Goal: Information Seeking & Learning: Learn about a topic

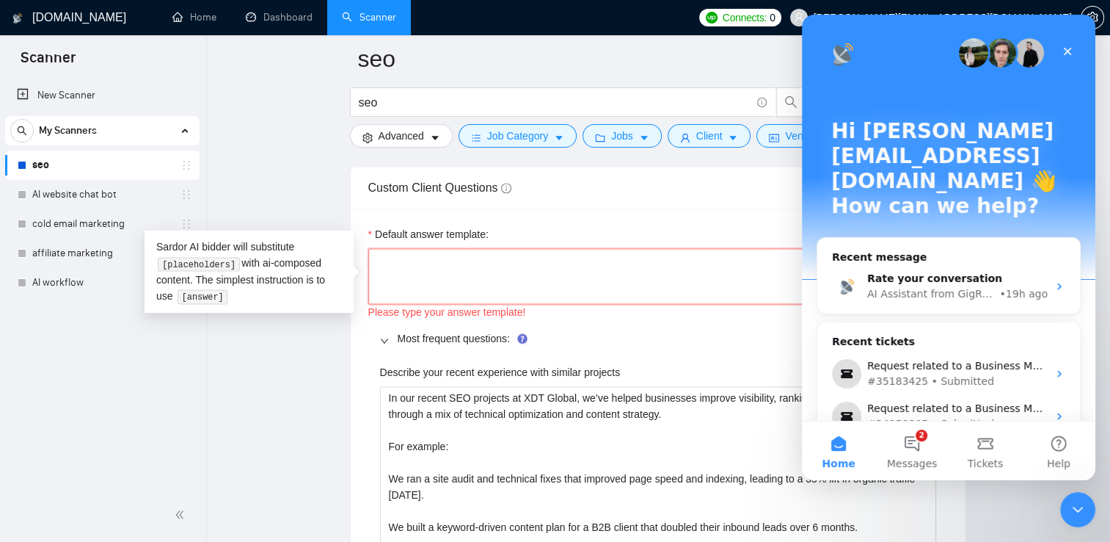
paste textarea "Thank you for reaching out — I’m really glad you got in touch. To make sure I c…"
type textarea "Thank you for reaching out — I’m really glad you got in touch. To make sure I c…"
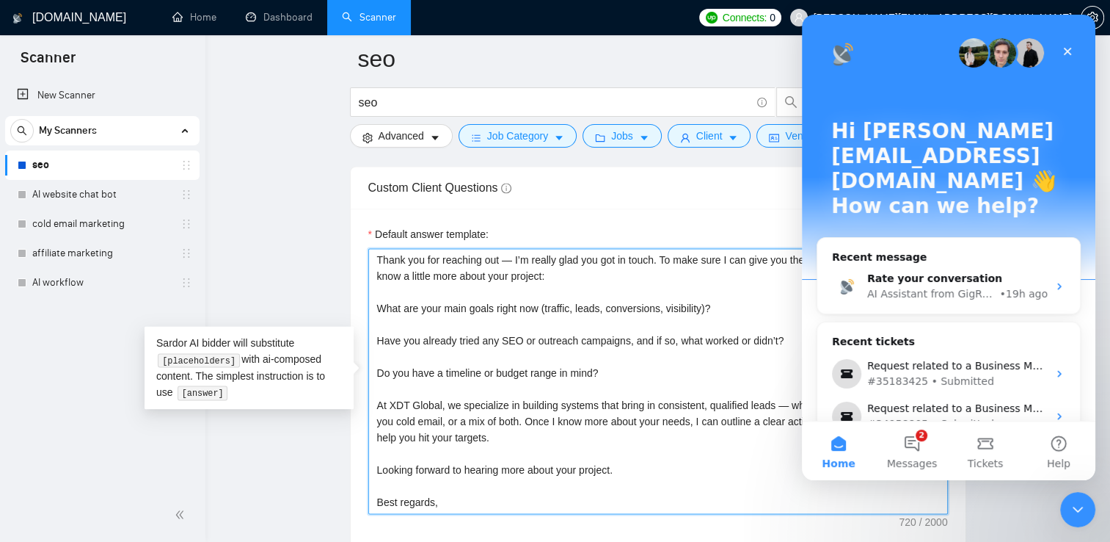
type textarea "Thank you for reaching out — I’m really glad you got in touch. To make sure I c…"
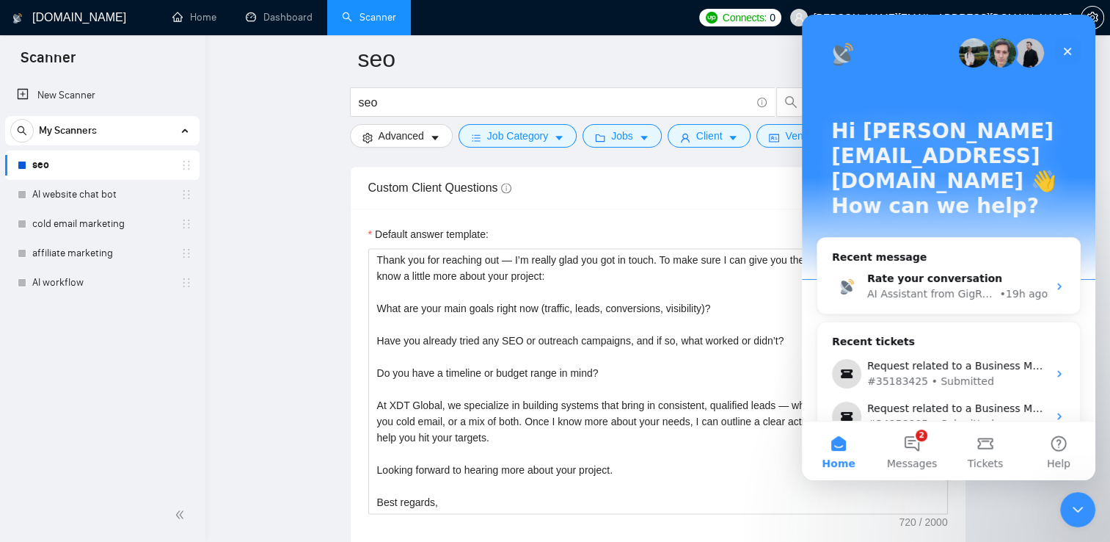
scroll to position [14, 0]
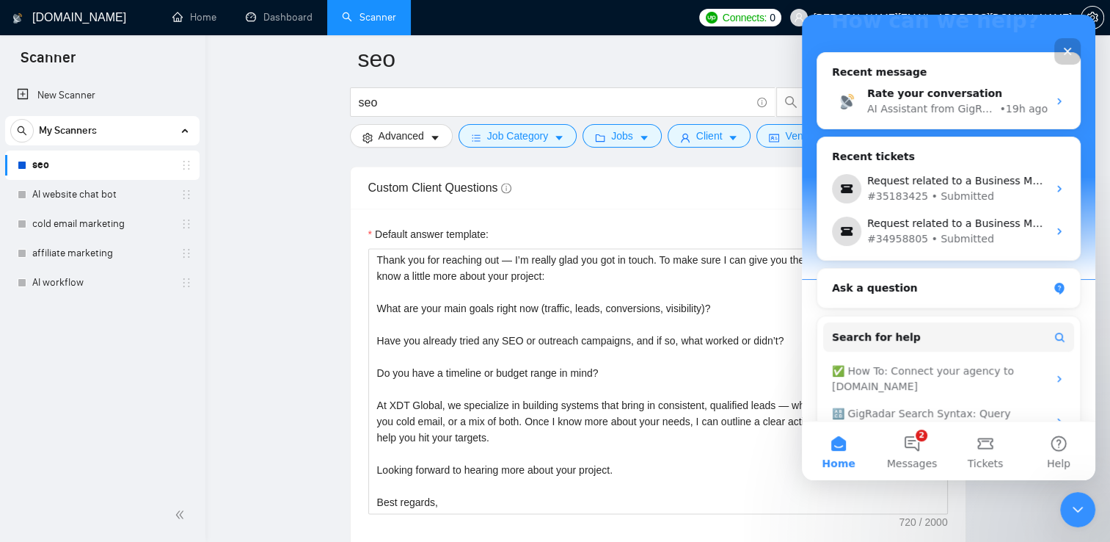
scroll to position [223, 0]
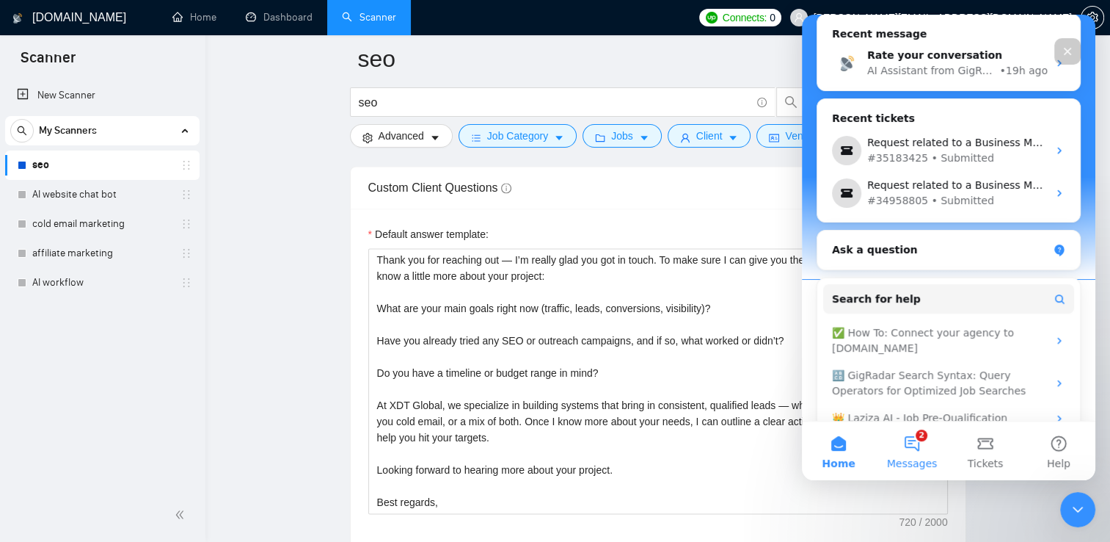
click at [908, 449] on button "2 Messages" at bounding box center [911, 450] width 73 height 59
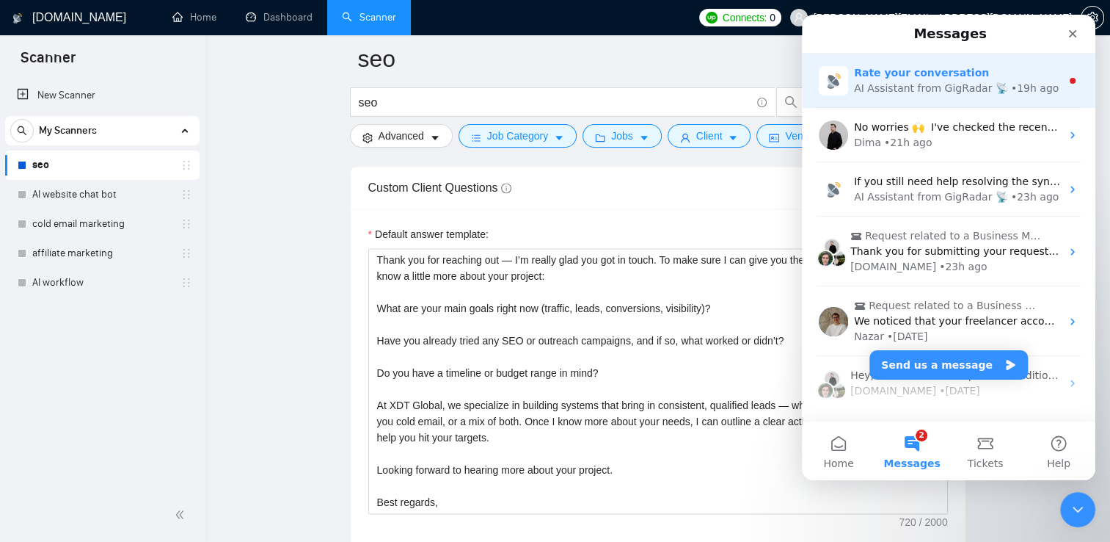
click at [1043, 61] on div "Rate your conversation AI Assistant from GigRadar 📡 • 19h ago" at bounding box center [949, 81] width 294 height 54
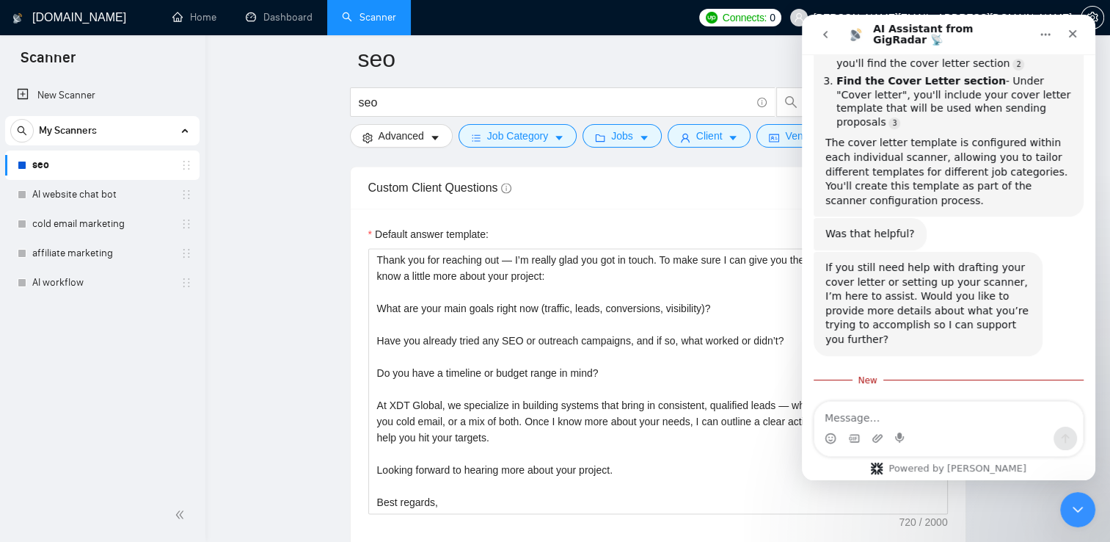
scroll to position [2062, 0]
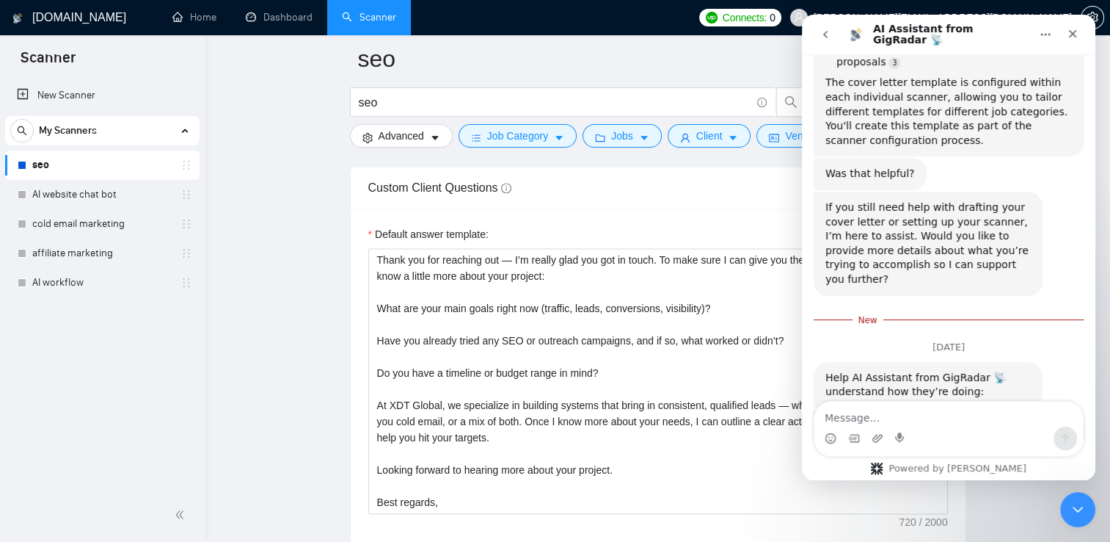
click at [982, 450] on span "Amazing" at bounding box center [985, 463] width 26 height 26
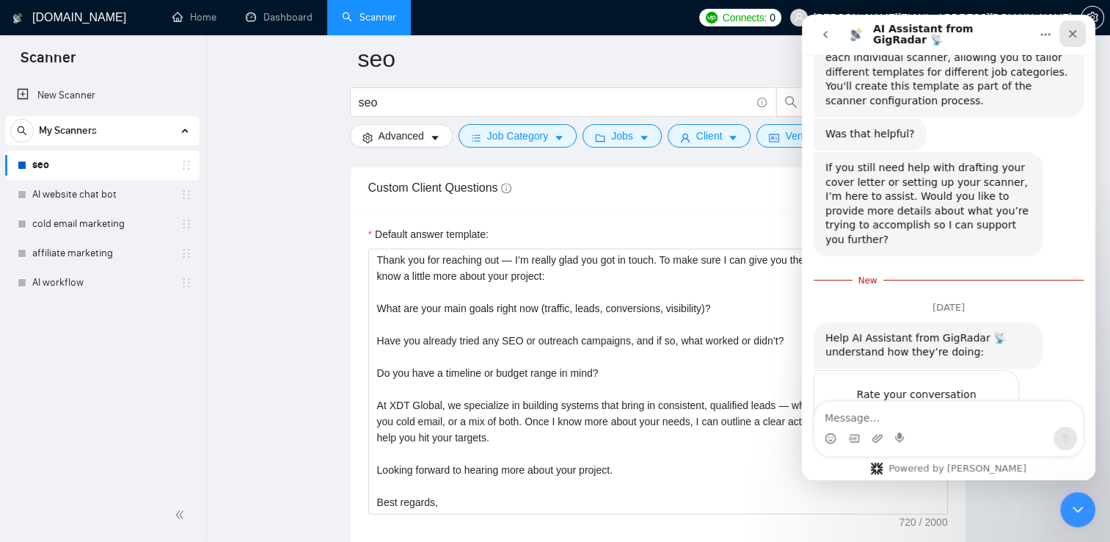
click at [1071, 29] on icon "Close" at bounding box center [1073, 34] width 12 height 12
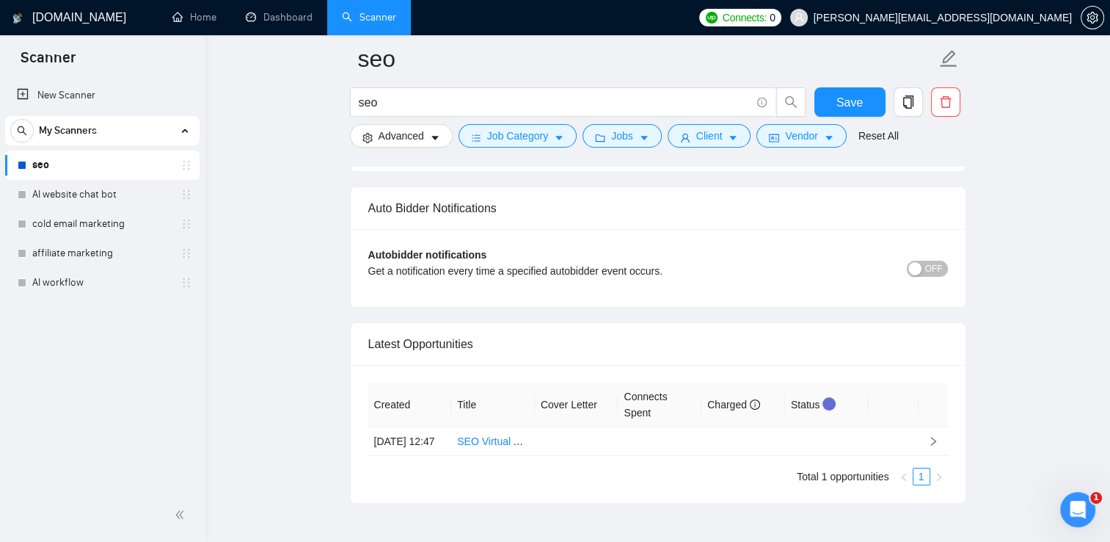
scroll to position [5217, 0]
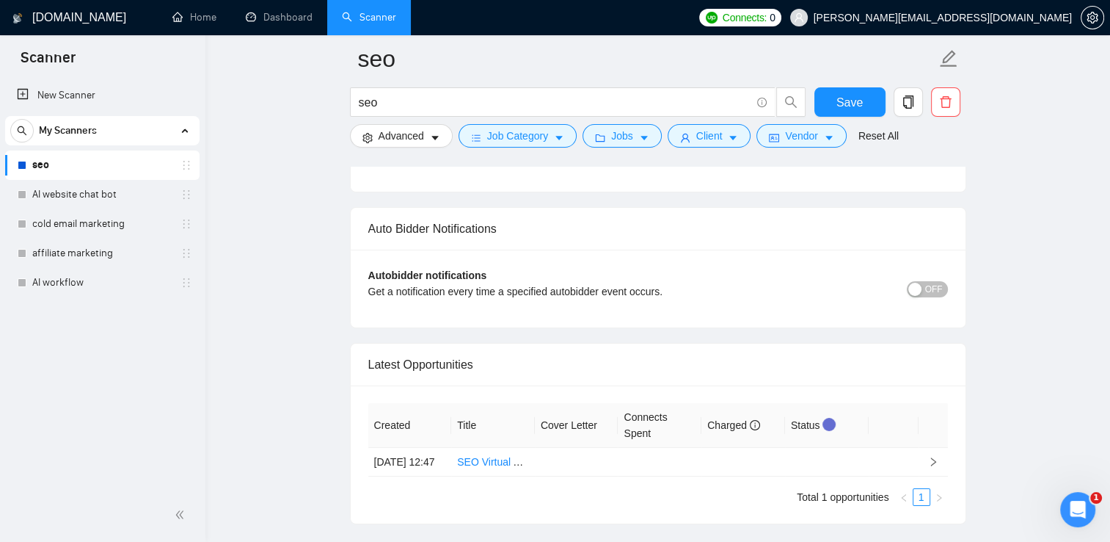
click at [916, 282] on div "button" at bounding box center [914, 288] width 13 height 13
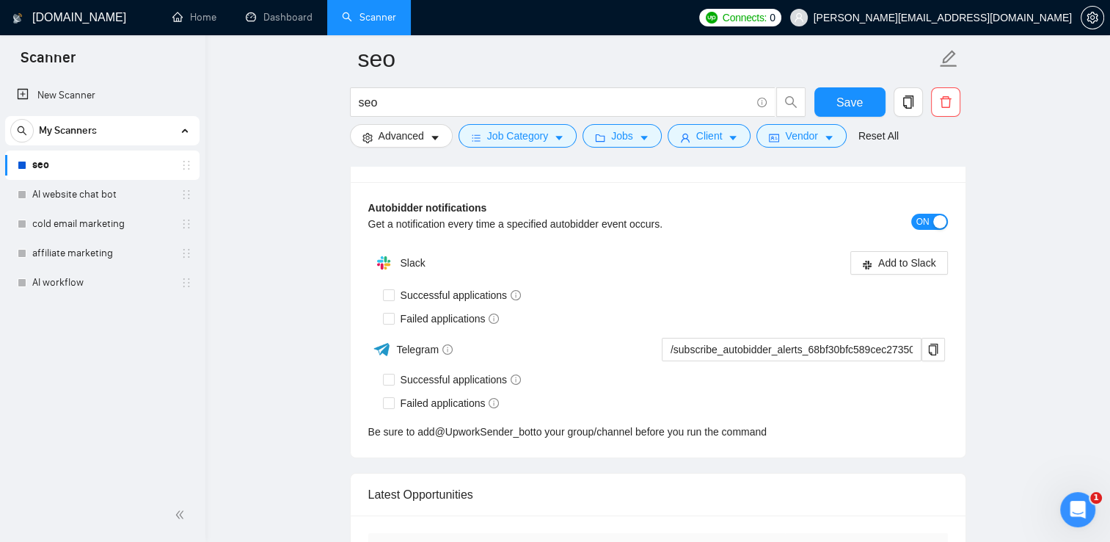
scroll to position [2044, 0]
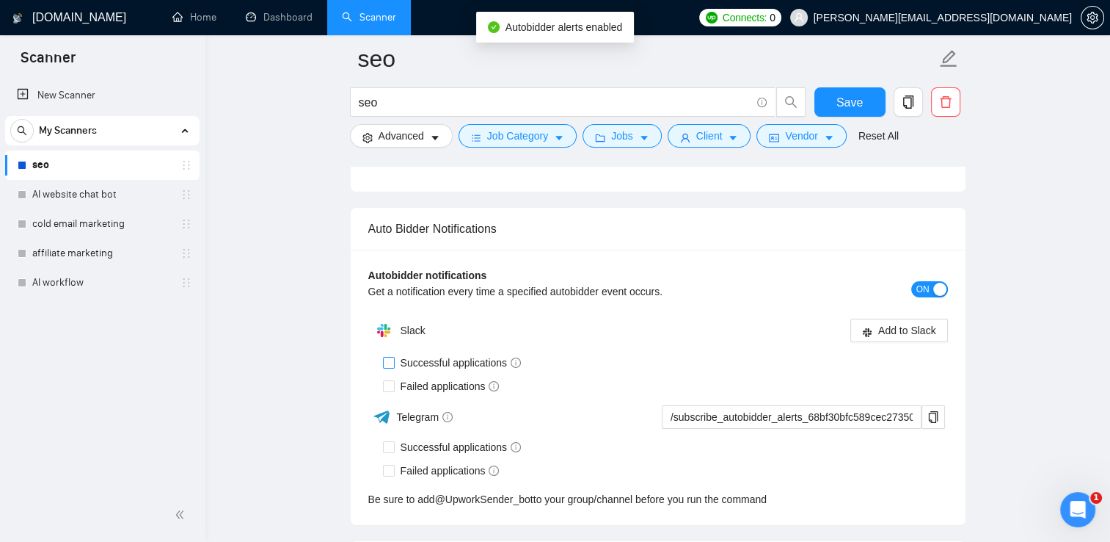
click at [388, 357] on input "Successful applications" at bounding box center [388, 362] width 10 height 10
checkbox input "true"
click at [900, 322] on span "Add to Slack" at bounding box center [907, 330] width 58 height 16
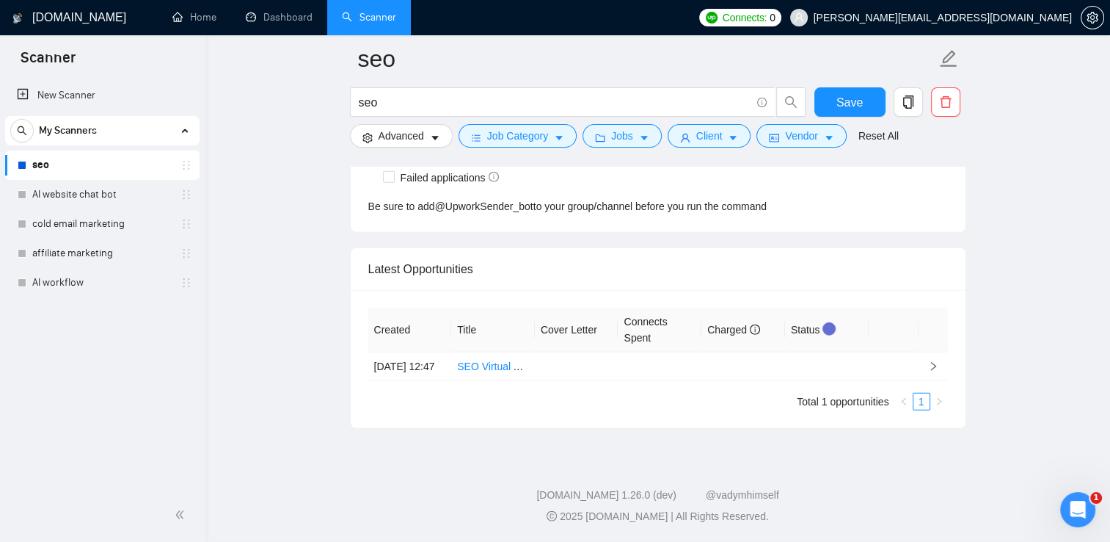
checkbox input "true"
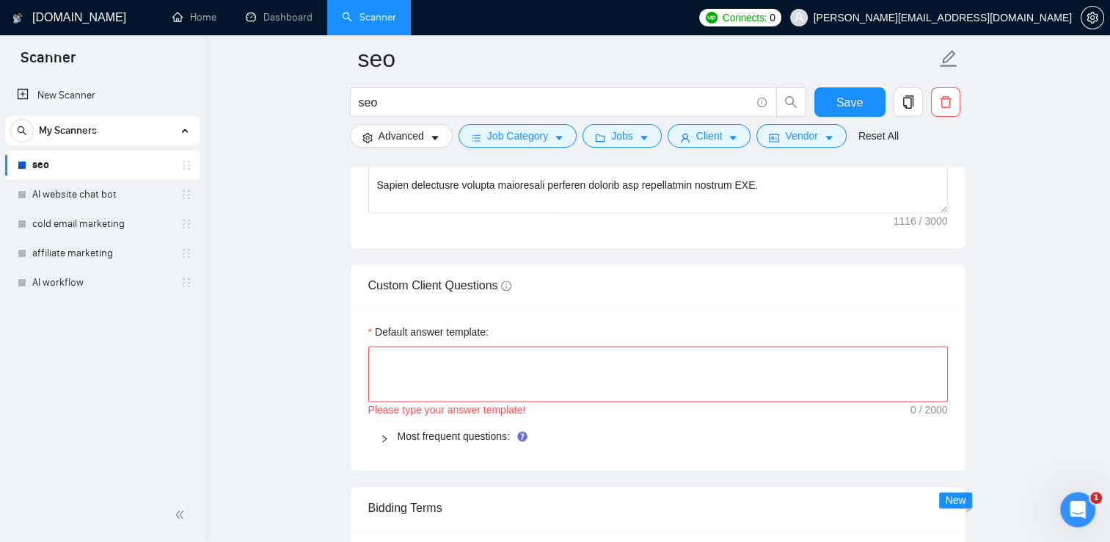
scroll to position [1970, 0]
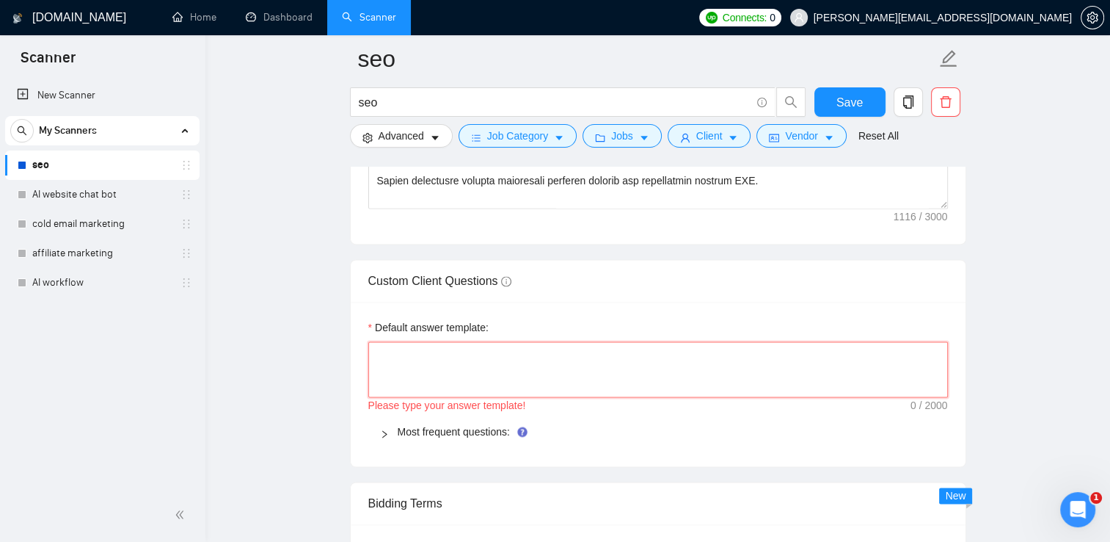
click at [378, 354] on textarea "Default answer template:" at bounding box center [658, 369] width 580 height 56
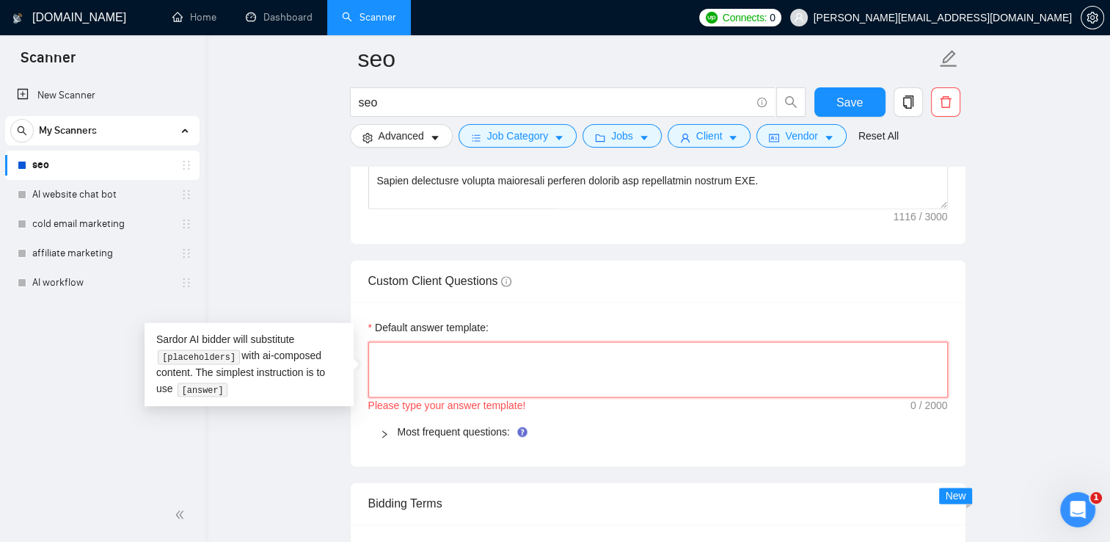
paste textarea "Thank you for reaching out — I’m really glad you got in touch. To make sure I c…"
type textarea "Thank you for reaching out — I’m really glad you got in touch. To make sure I c…"
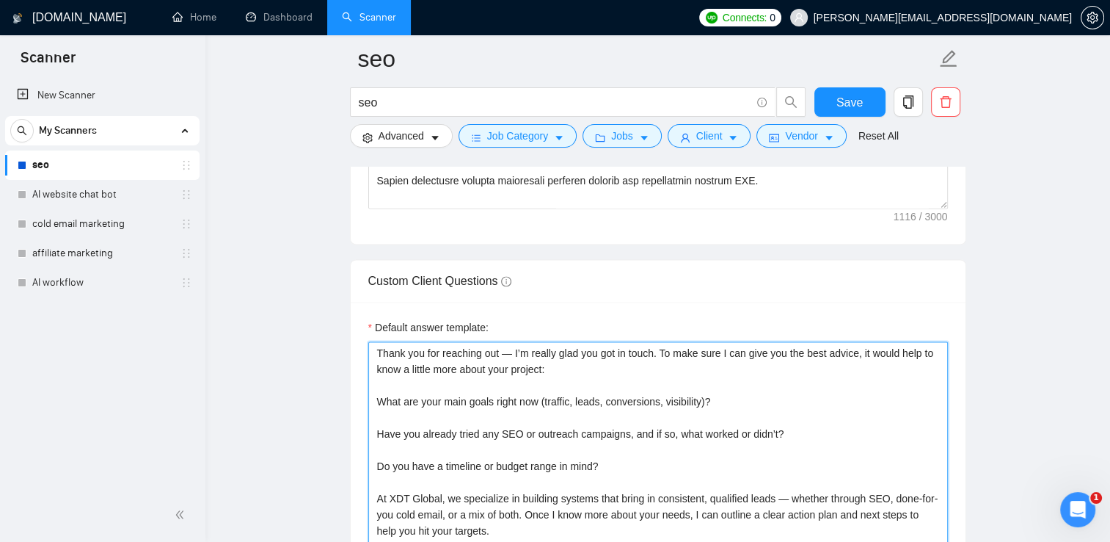
scroll to position [2028, 0]
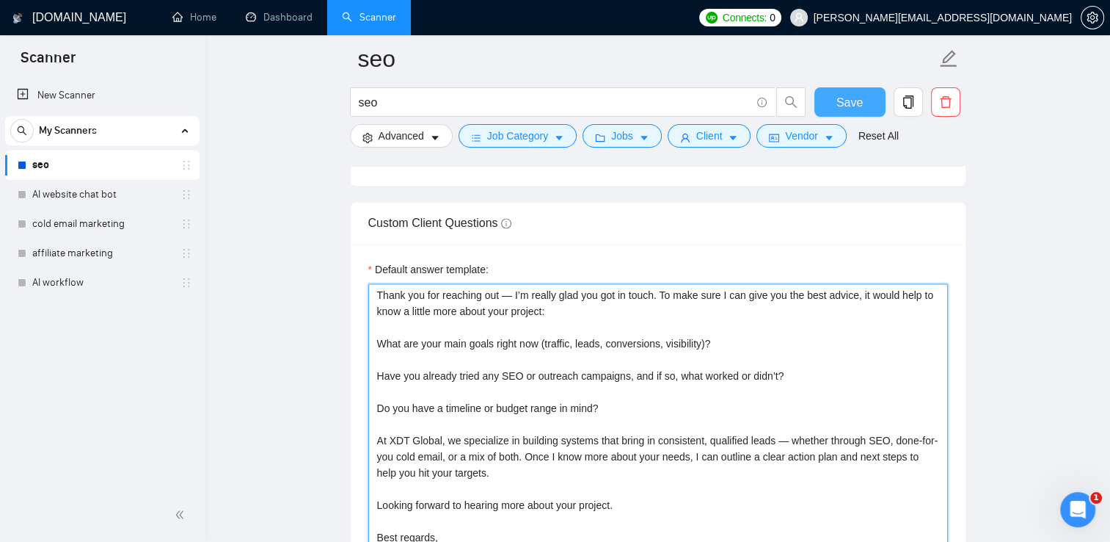
type textarea "Thank you for reaching out — I’m really glad you got in touch. To make sure I c…"
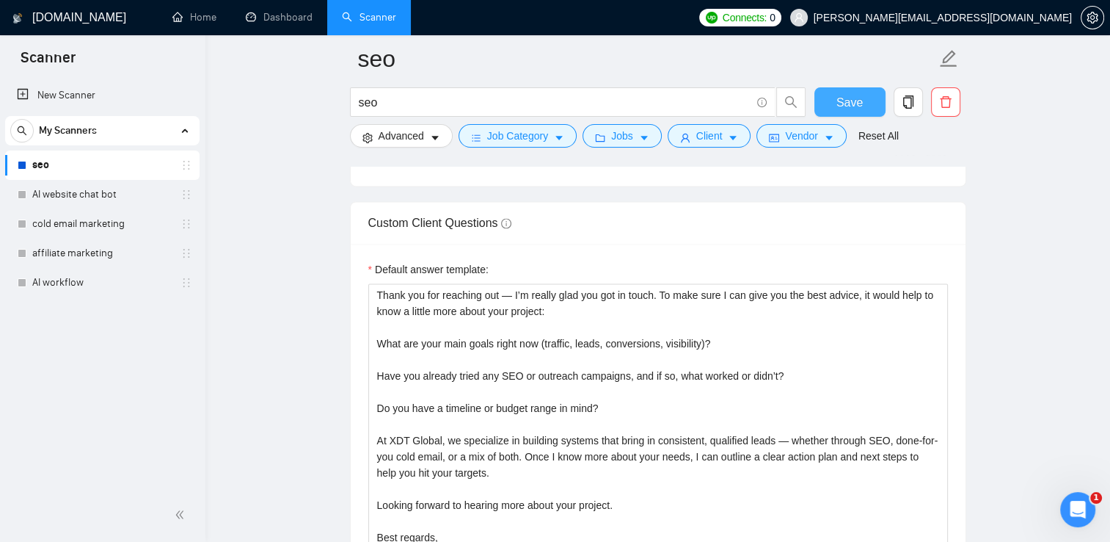
click at [833, 114] on button "Save" at bounding box center [849, 101] width 71 height 29
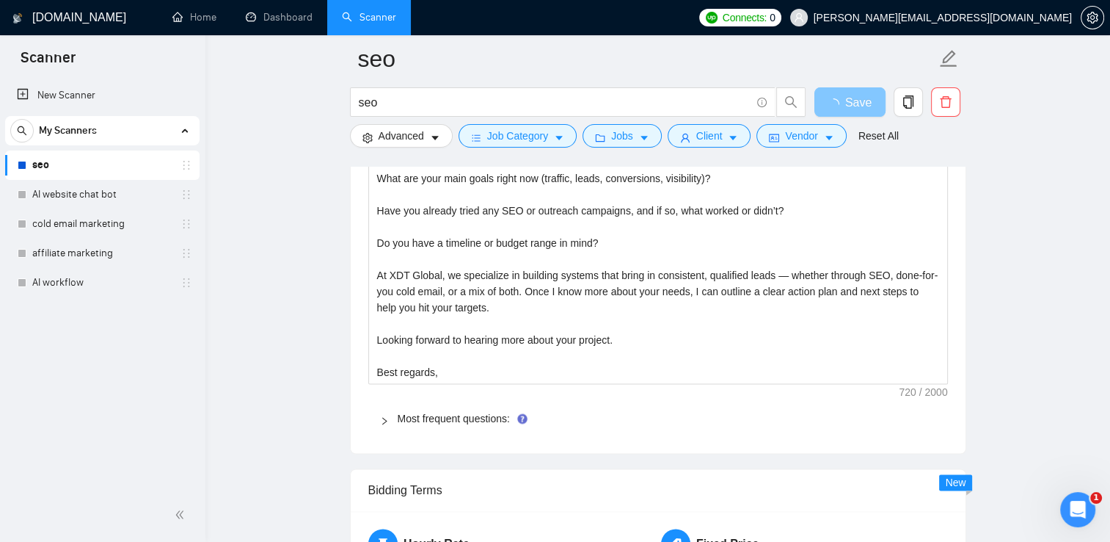
scroll to position [2188, 0]
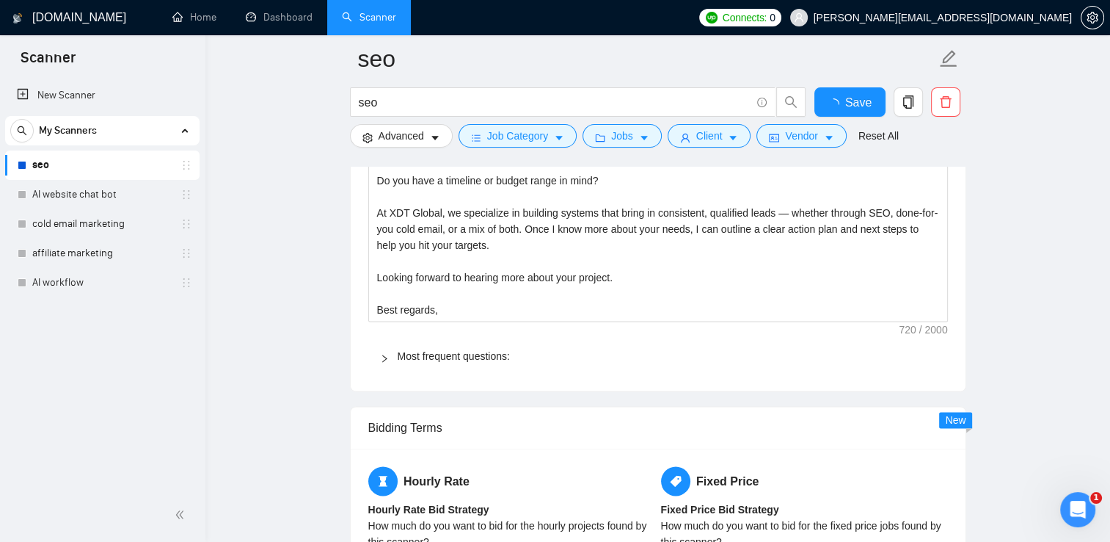
click at [415, 410] on div "Bidding Terms" at bounding box center [658, 428] width 580 height 42
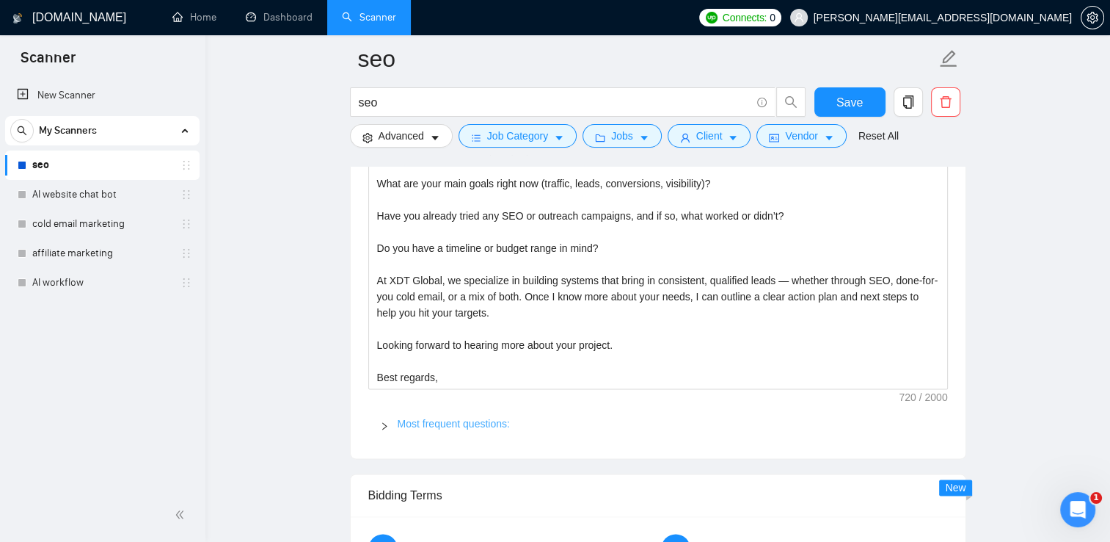
click at [414, 418] on link "Most frequent questions:" at bounding box center [454, 424] width 112 height 12
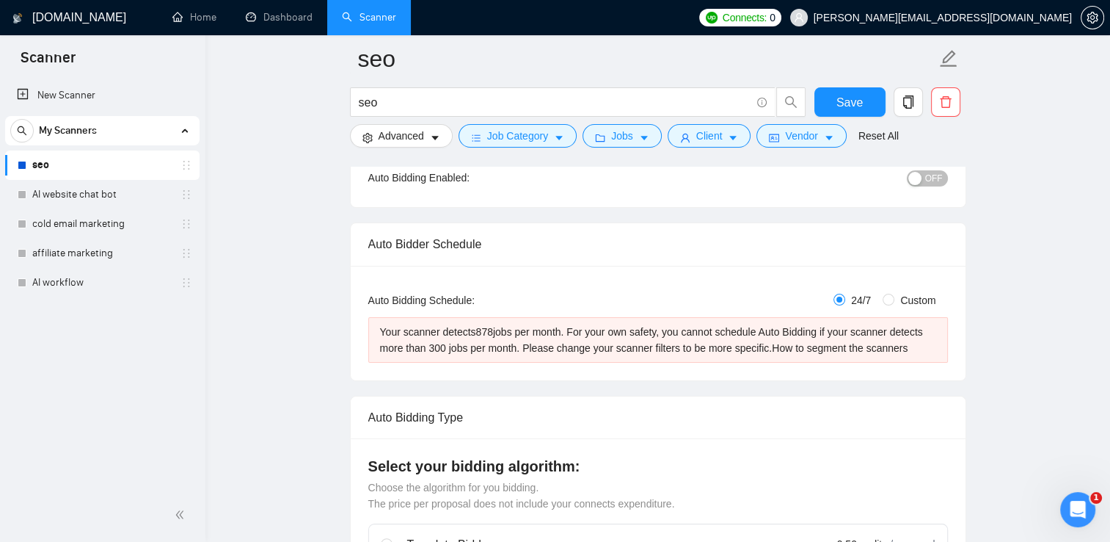
scroll to position [164, 0]
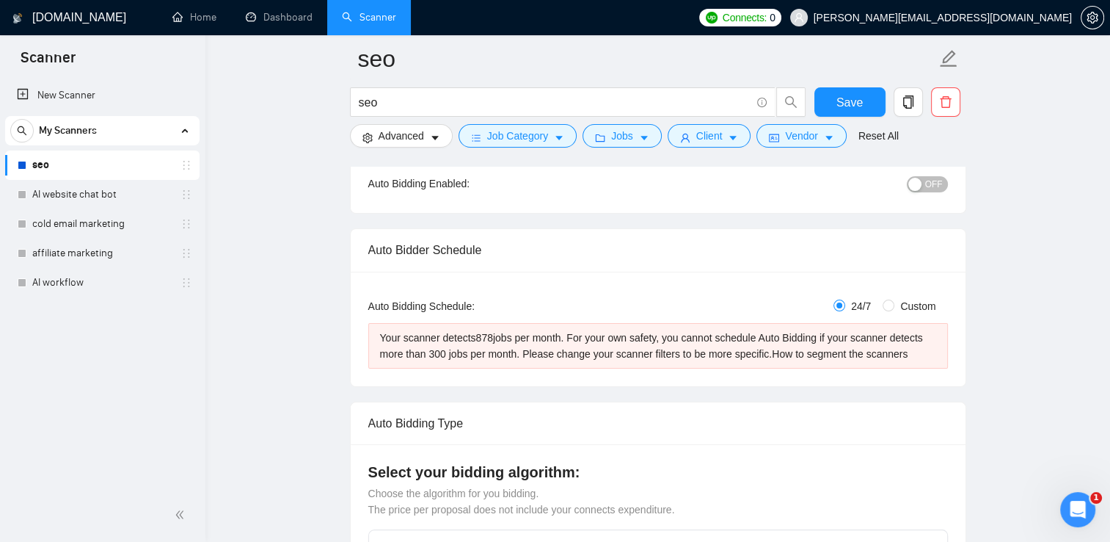
click at [919, 181] on div "button" at bounding box center [914, 184] width 13 height 13
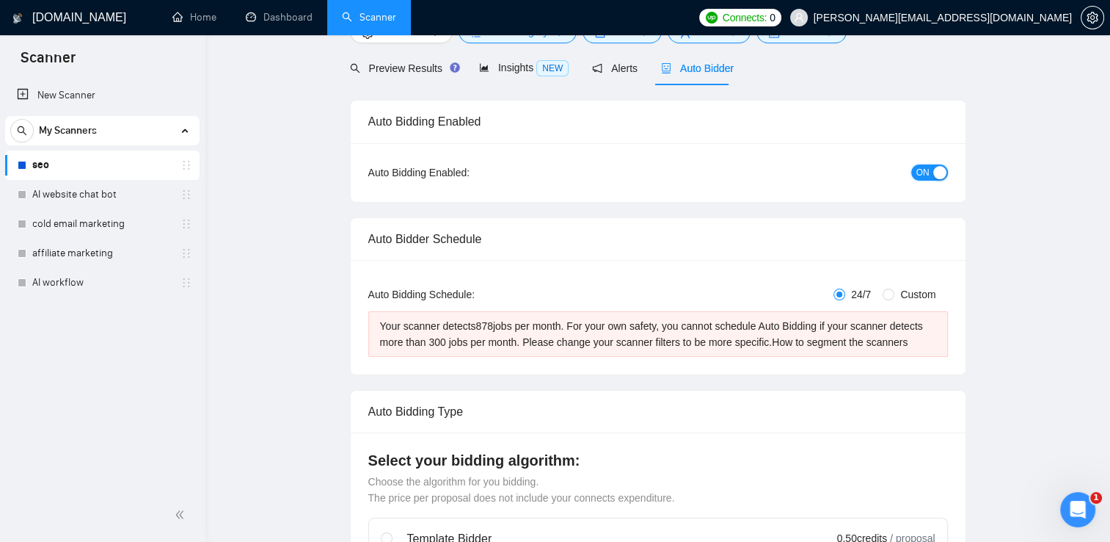
scroll to position [0, 0]
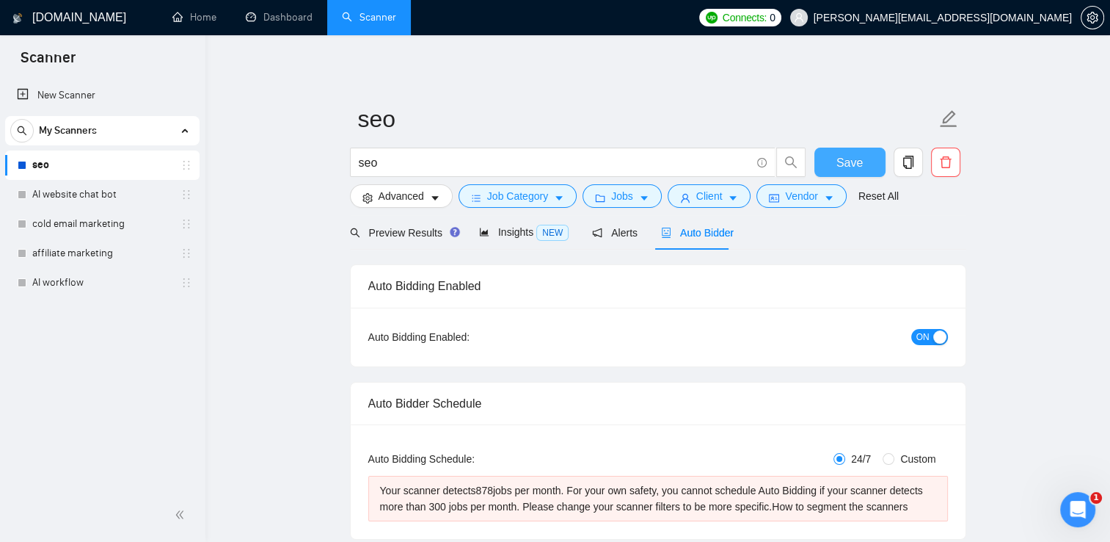
click at [869, 154] on button "Save" at bounding box center [849, 161] width 71 height 29
click at [917, 339] on div "button" at bounding box center [914, 336] width 13 height 13
click at [831, 166] on button "Save" at bounding box center [849, 161] width 71 height 29
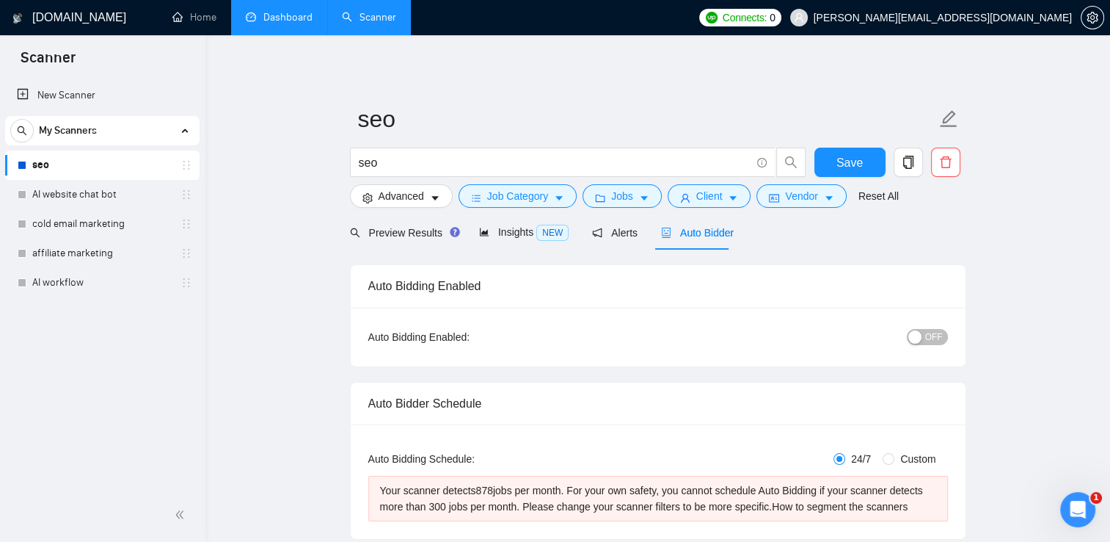
click at [276, 11] on link "Dashboard" at bounding box center [279, 17] width 67 height 12
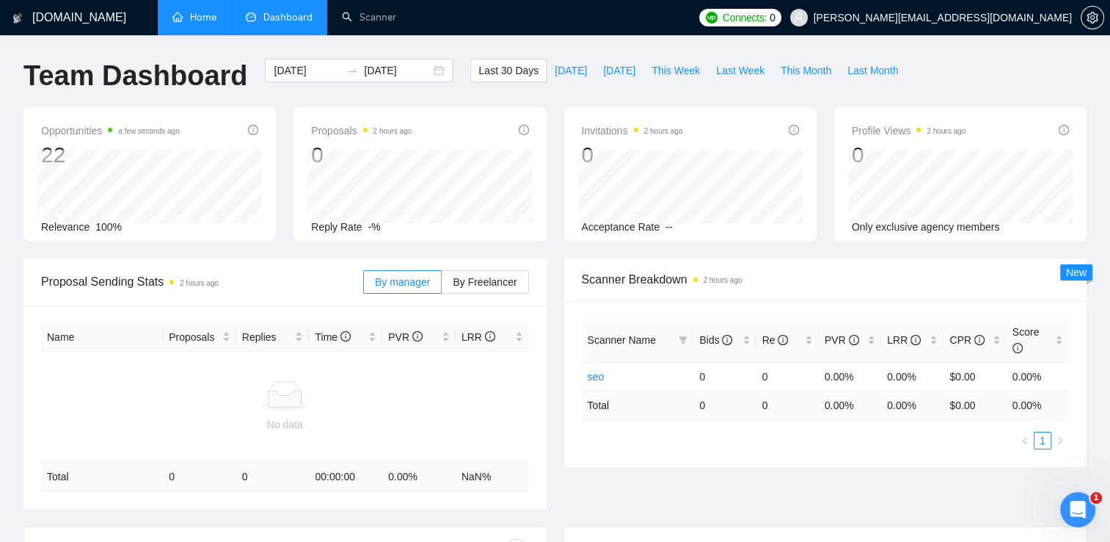
click at [203, 13] on link "Home" at bounding box center [194, 17] width 44 height 12
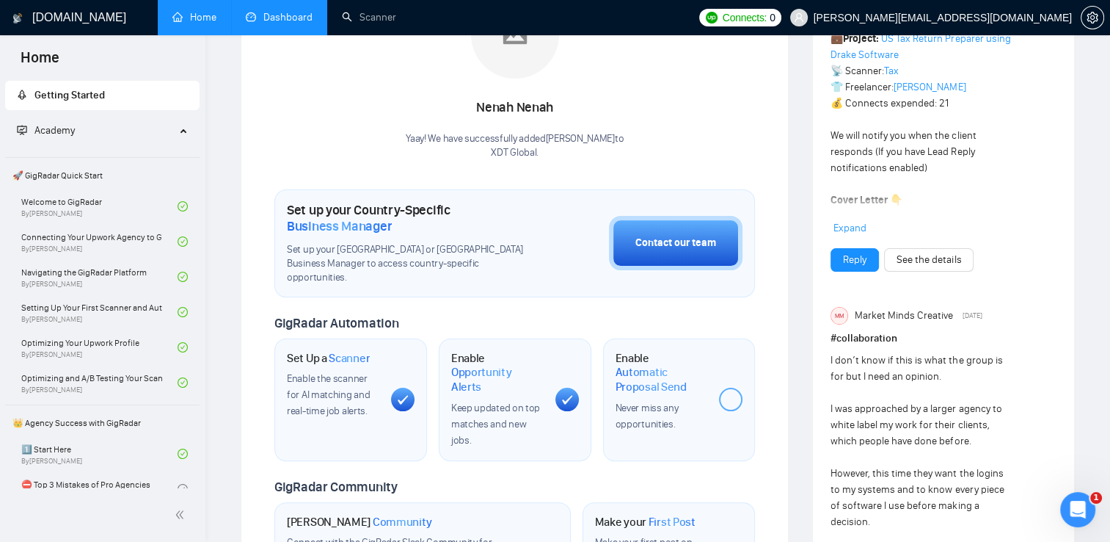
scroll to position [431, 0]
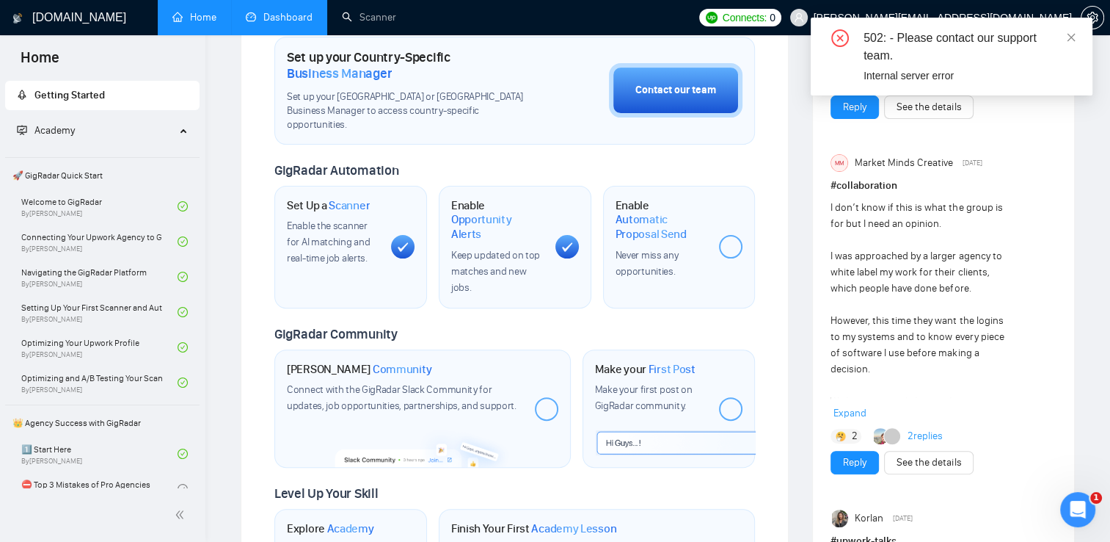
click at [729, 235] on div at bounding box center [730, 246] width 23 height 23
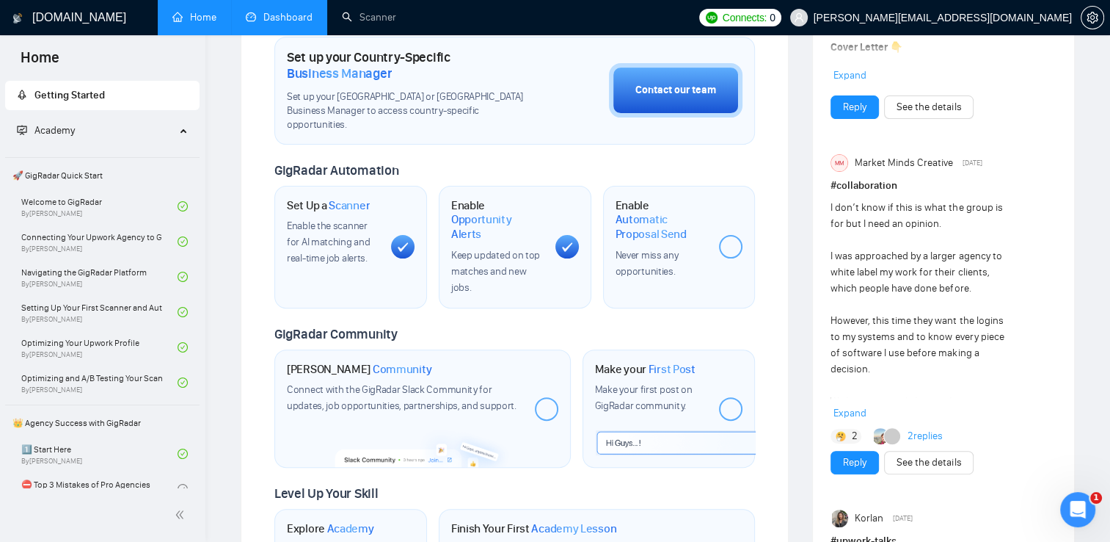
click at [298, 19] on link "Dashboard" at bounding box center [279, 17] width 67 height 12
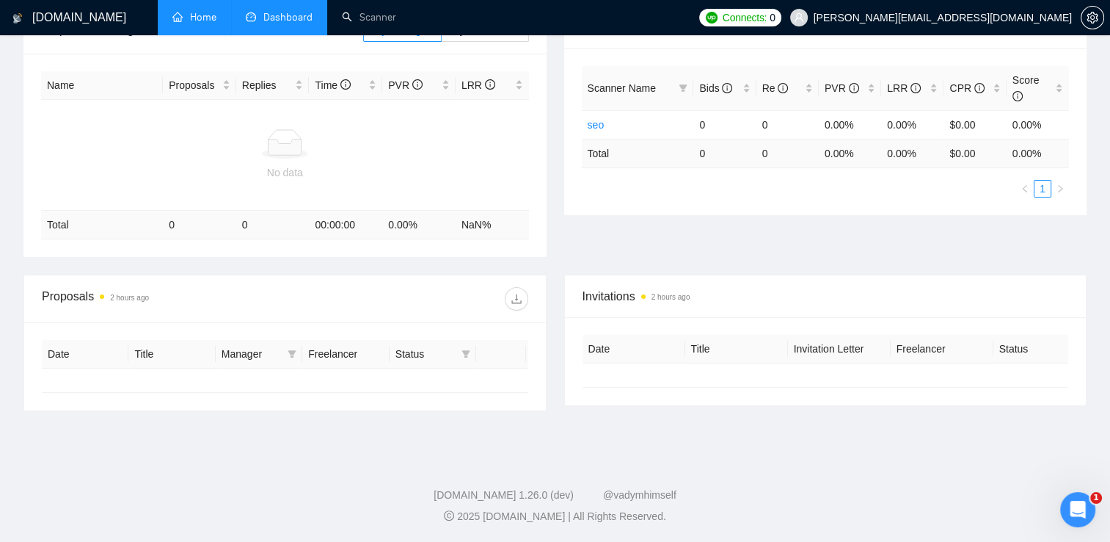
type input "[DATE]"
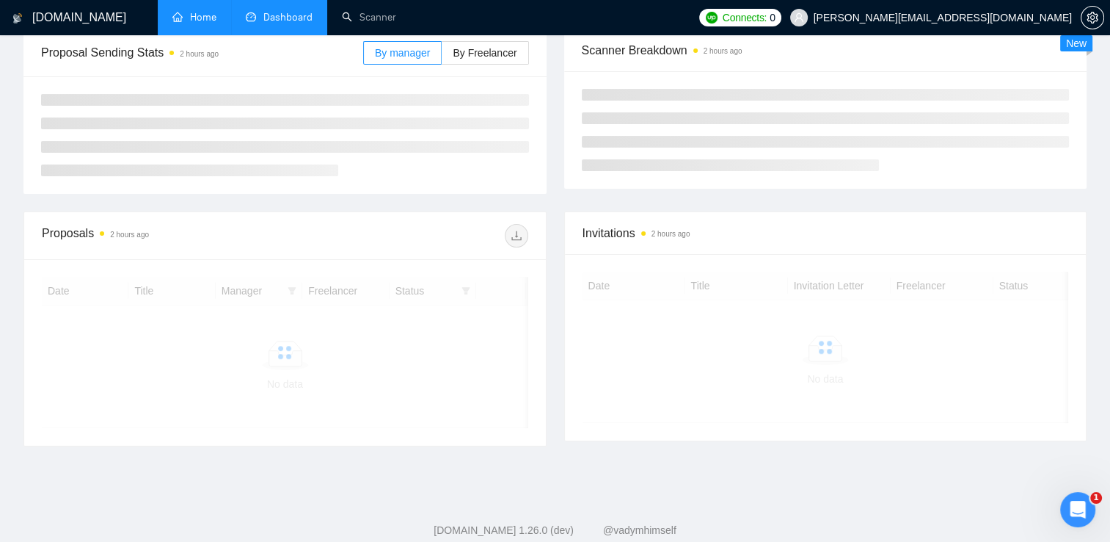
scroll to position [260, 0]
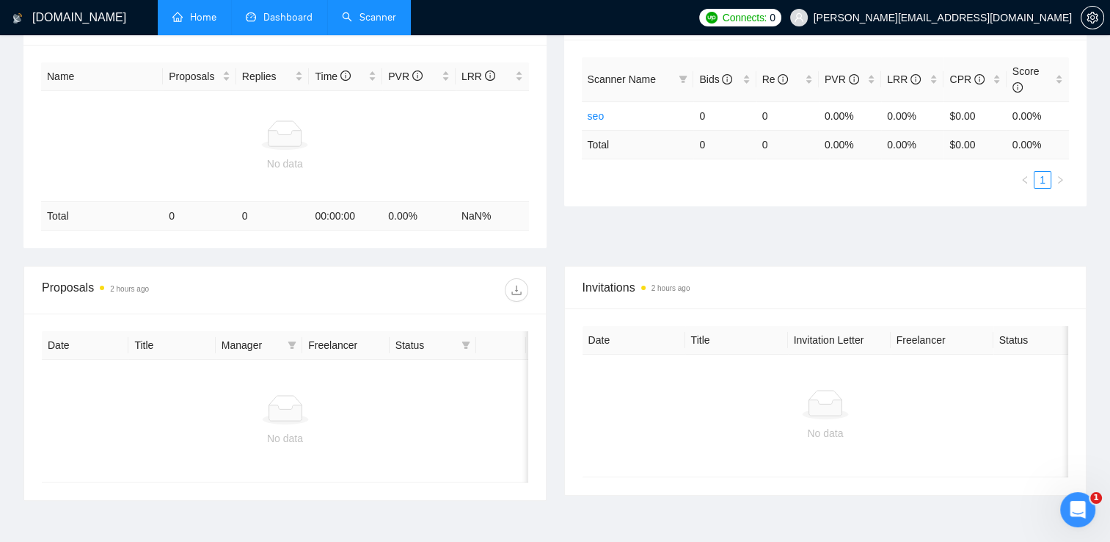
click at [370, 19] on link "Scanner" at bounding box center [369, 17] width 54 height 12
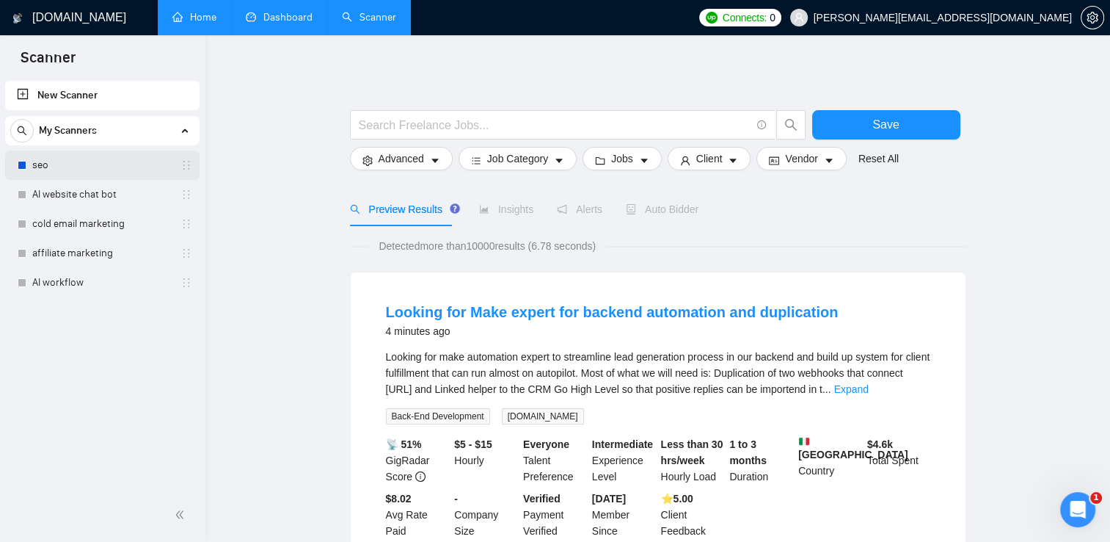
click at [70, 172] on link "seo" at bounding box center [101, 164] width 139 height 29
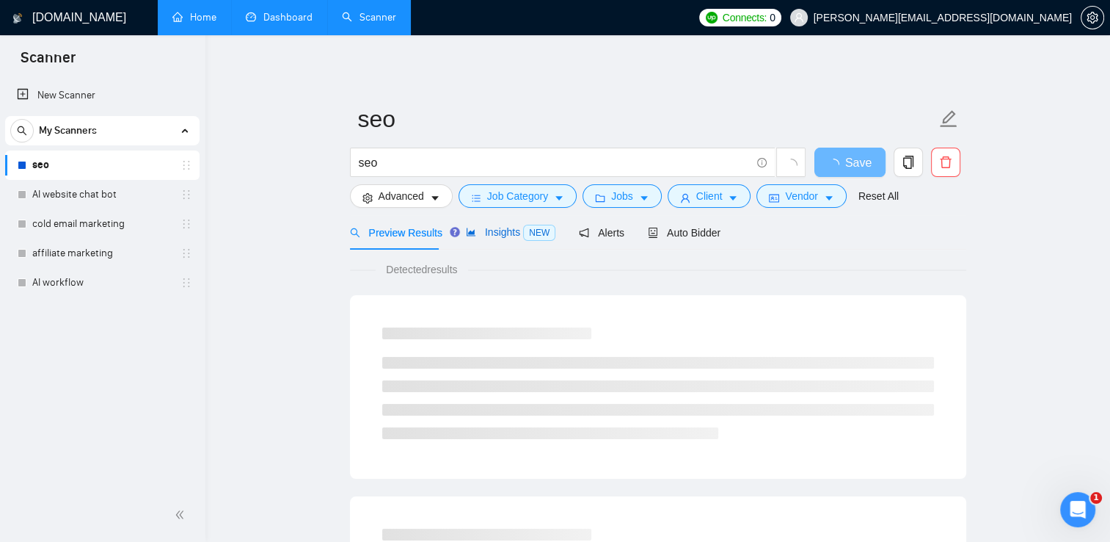
click at [493, 226] on span "Insights NEW" at bounding box center [511, 232] width 90 height 12
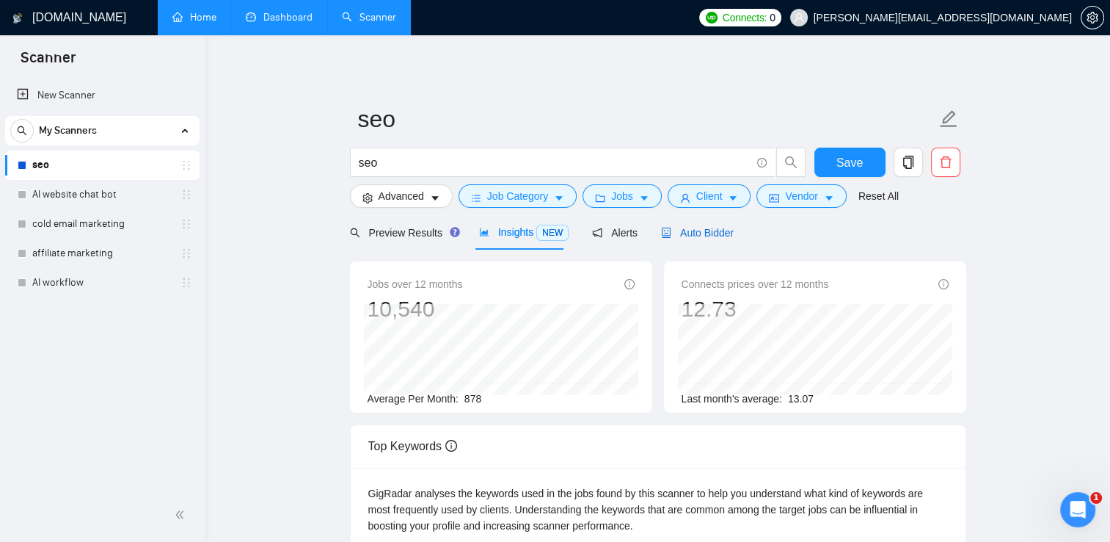
click at [674, 225] on div "Auto Bidder" at bounding box center [697, 233] width 73 height 16
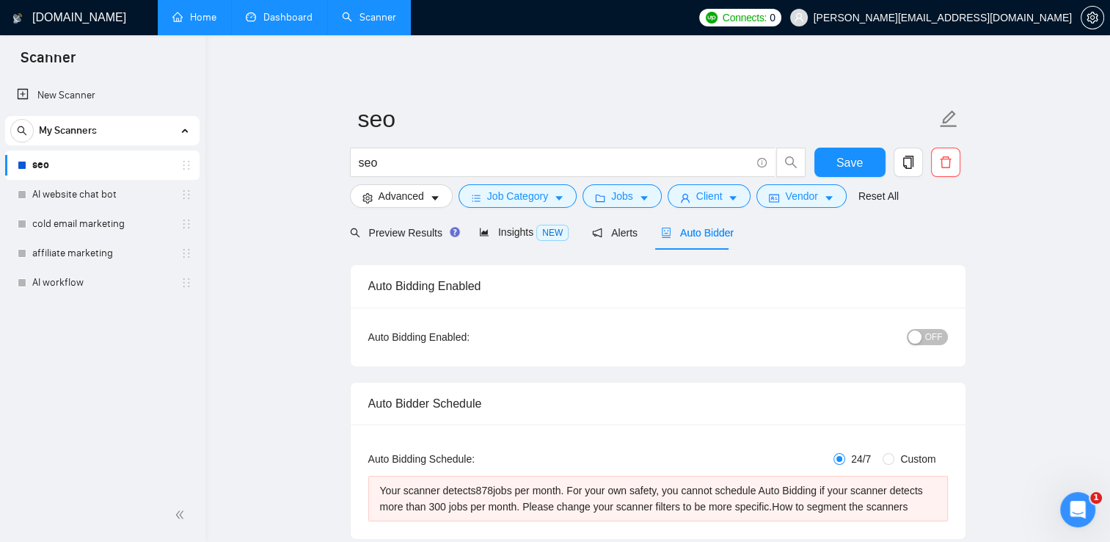
checkbox input "true"
click at [677, 238] on span "Auto Bidder" at bounding box center [697, 233] width 73 height 12
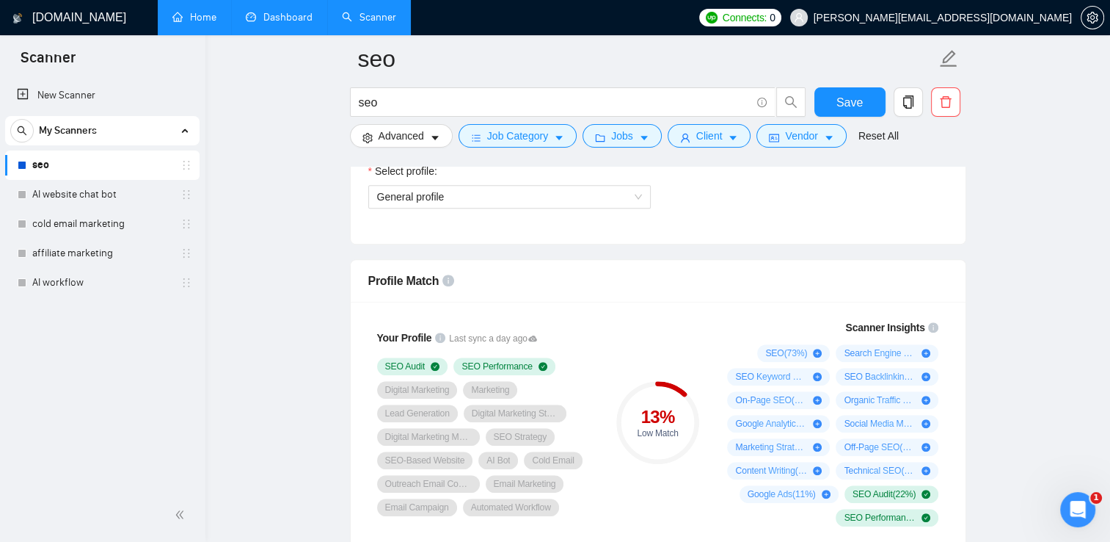
scroll to position [905, 0]
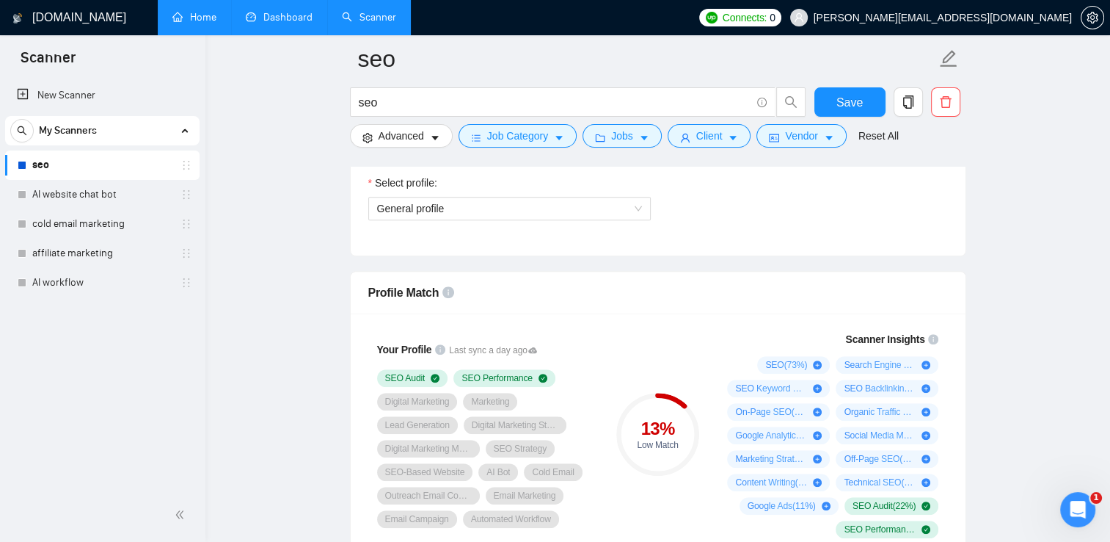
click at [886, 287] on div "Profile Match" at bounding box center [658, 292] width 580 height 42
drag, startPoint x: 1117, startPoint y: 140, endPoint x: 1045, endPoint y: 150, distance: 72.6
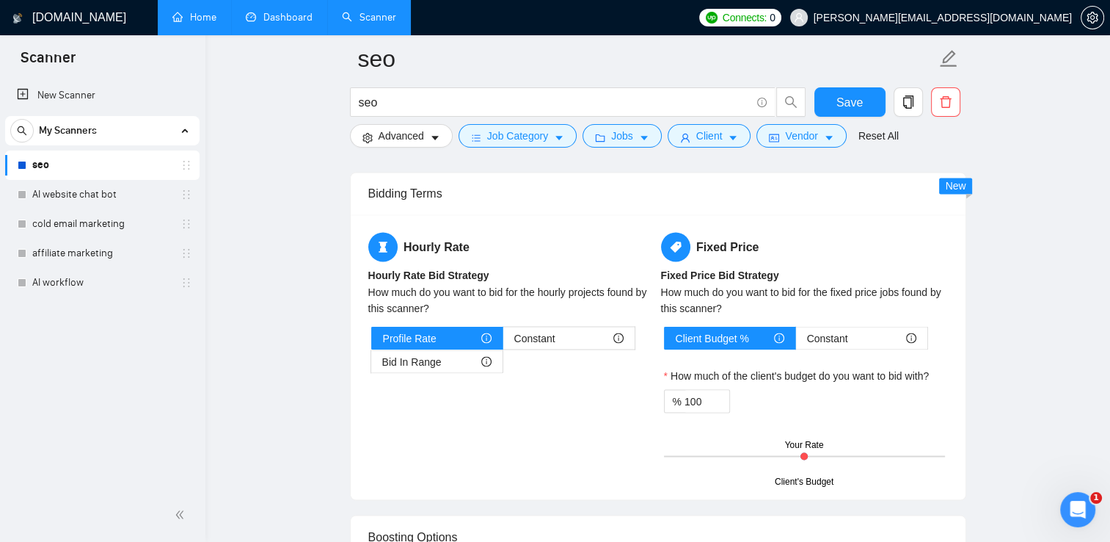
scroll to position [2507, 0]
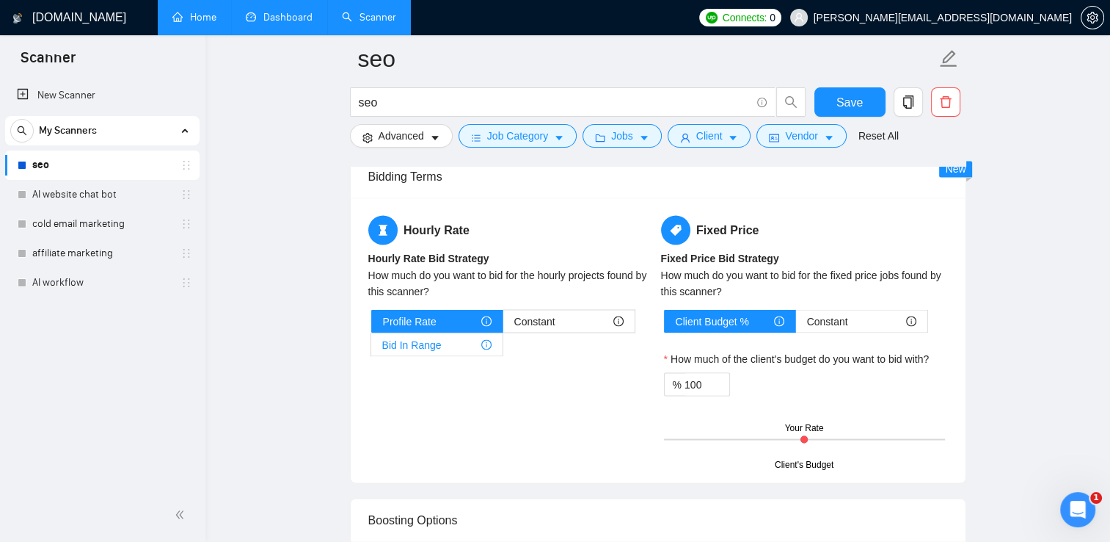
click at [478, 343] on div "Bid In Range" at bounding box center [436, 344] width 109 height 22
click at [371, 348] on input "Bid In Range" at bounding box center [371, 348] width 0 height 0
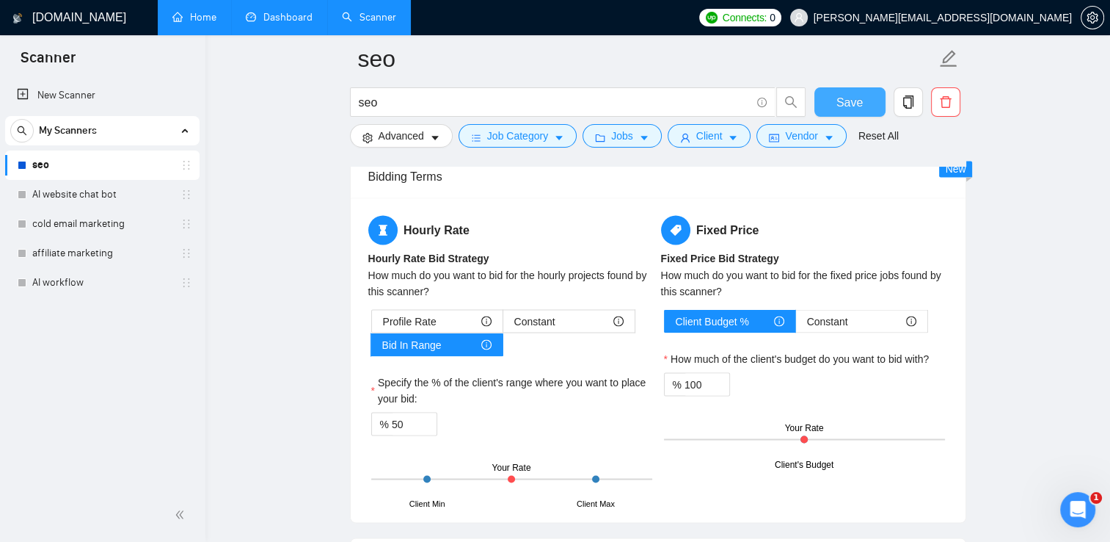
click at [842, 98] on span "Save" at bounding box center [849, 102] width 26 height 18
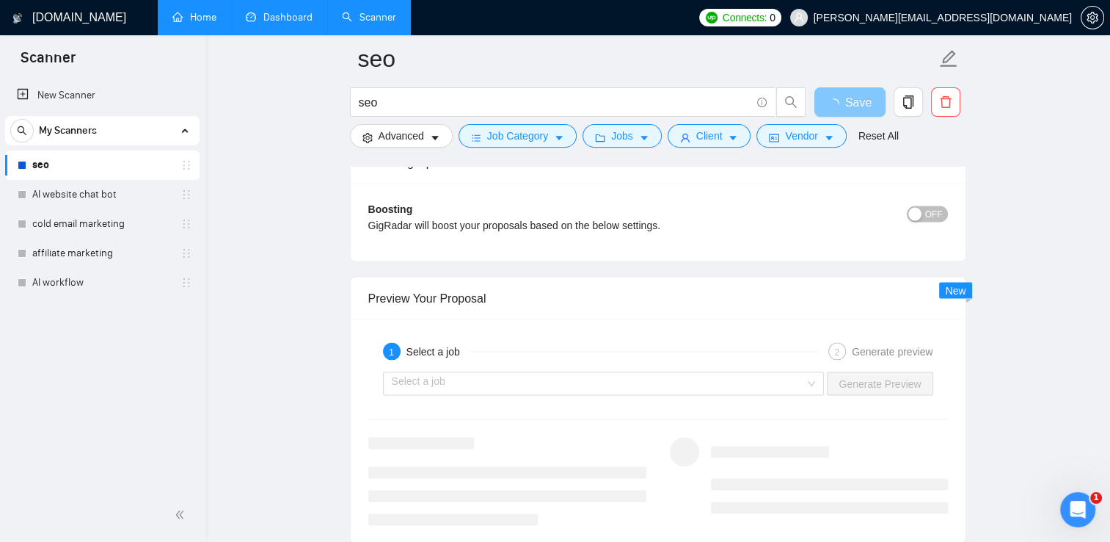
scroll to position [2824, 0]
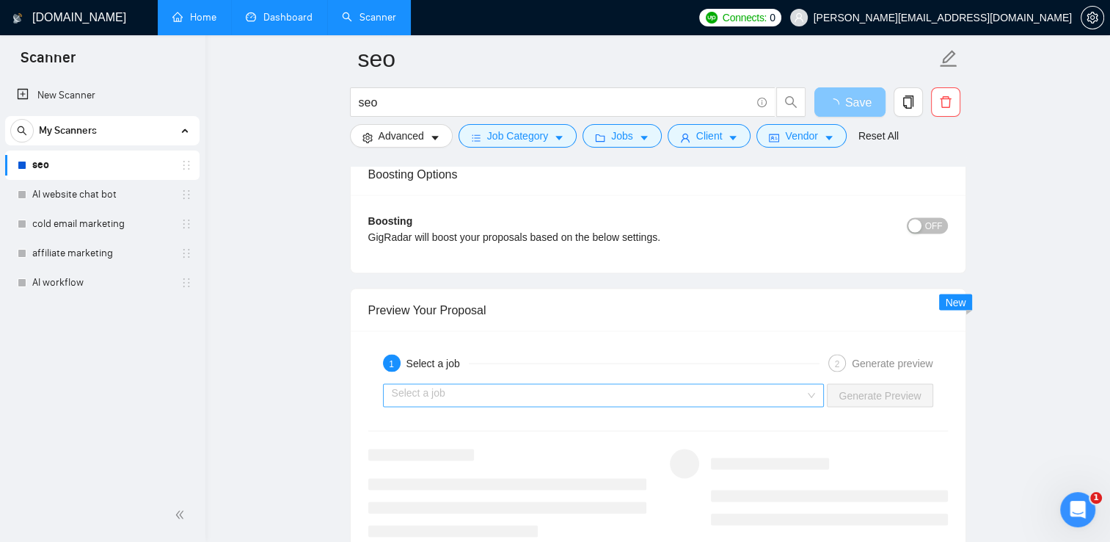
click at [822, 392] on div "Select a job" at bounding box center [604, 395] width 442 height 23
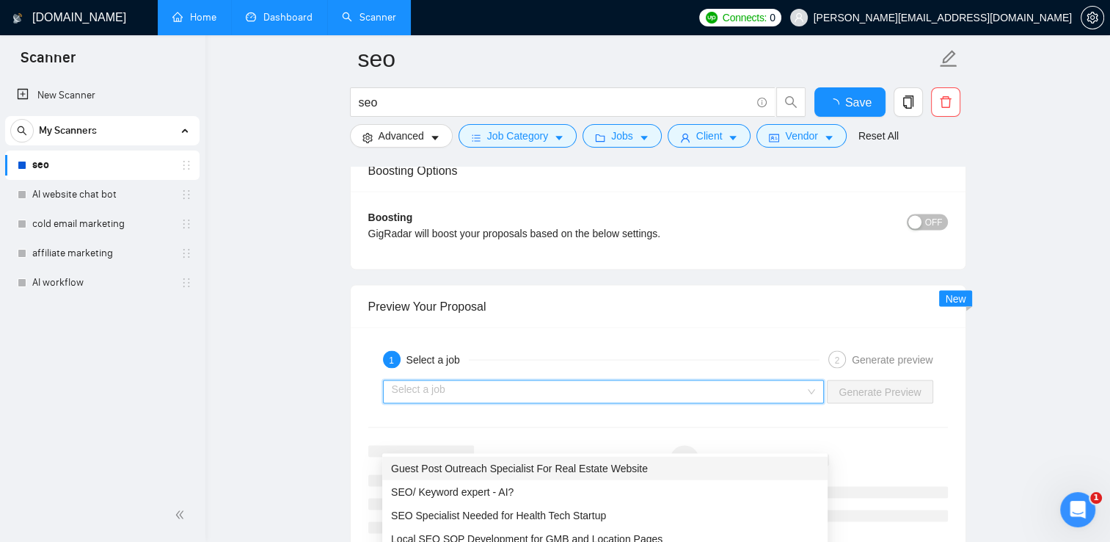
checkbox input "true"
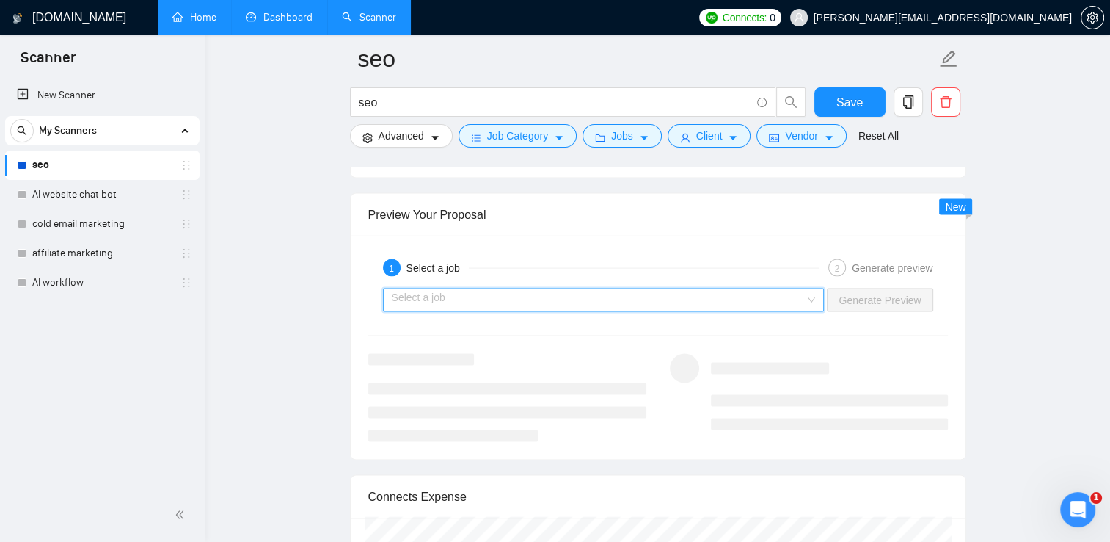
scroll to position [2997, 0]
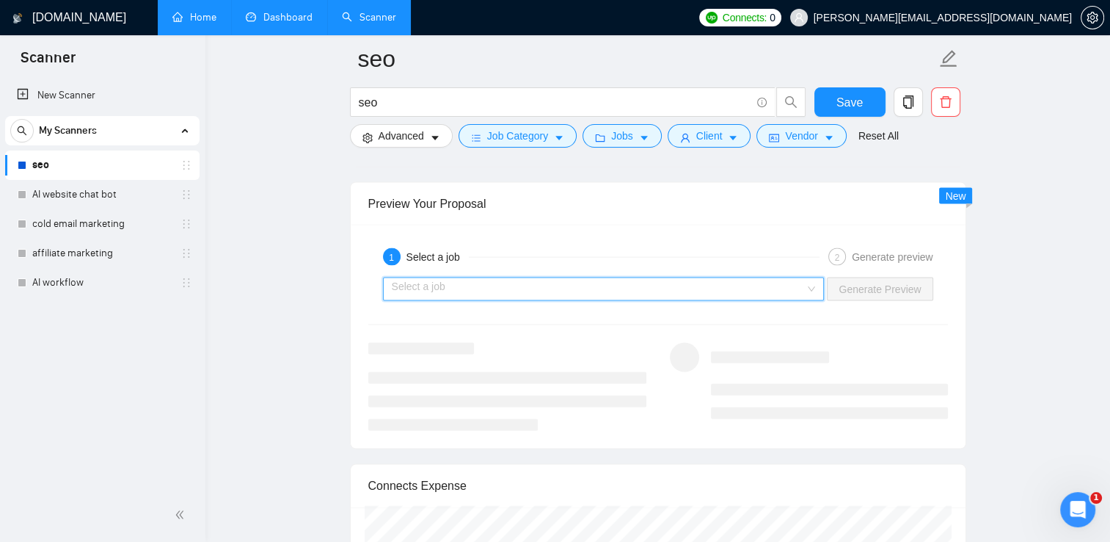
click at [800, 286] on input "search" at bounding box center [599, 289] width 414 height 22
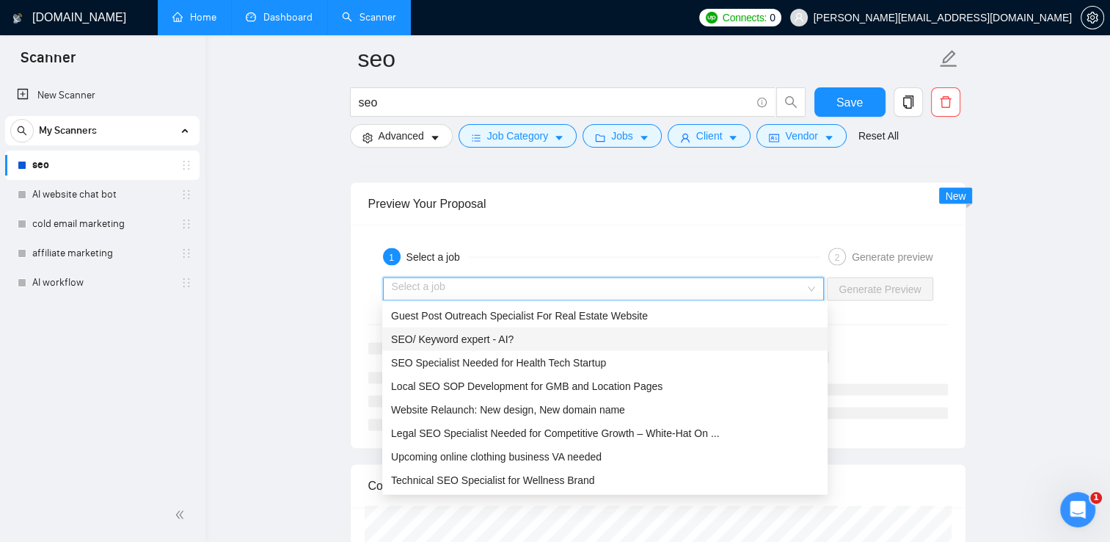
click at [696, 340] on div "SEO/ Keyword expert - AI?" at bounding box center [605, 339] width 428 height 16
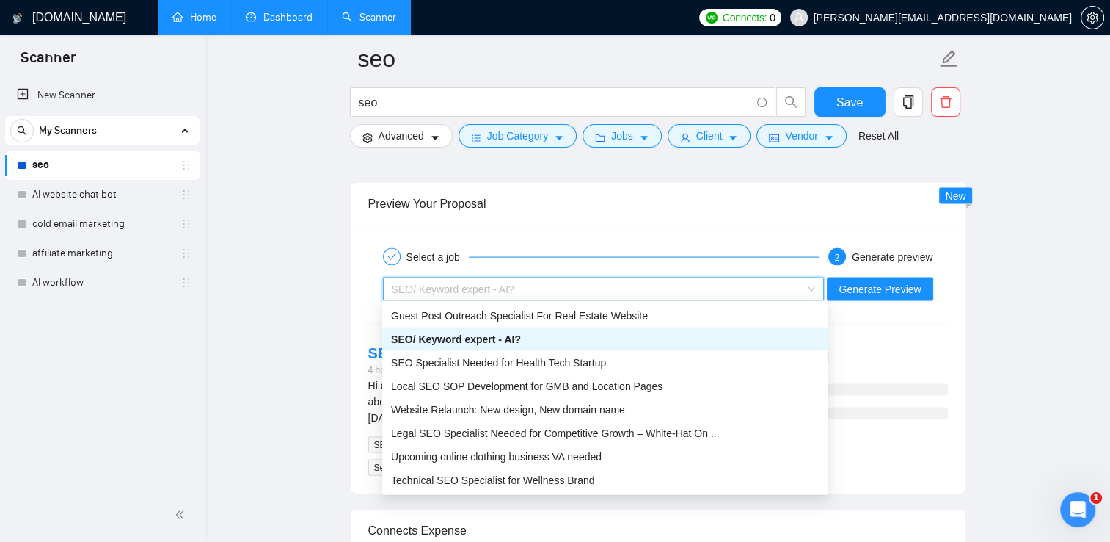
click at [713, 284] on div "SEO/ Keyword expert - AI?" at bounding box center [597, 289] width 411 height 22
click at [654, 359] on div "SEO Specialist Needed for Health Tech Startup" at bounding box center [605, 362] width 428 height 16
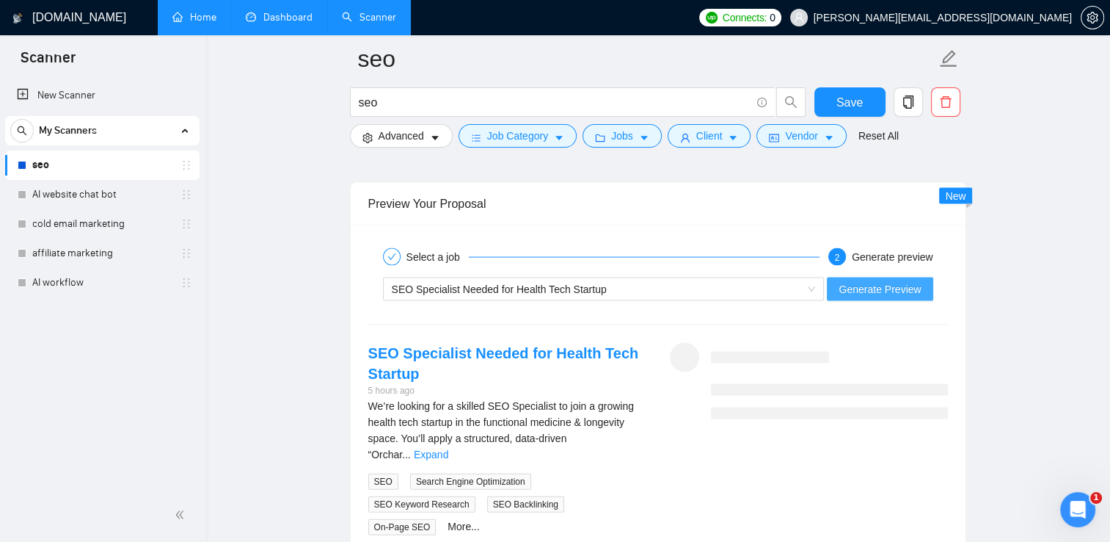
click at [904, 282] on span "Generate Preview" at bounding box center [880, 289] width 82 height 16
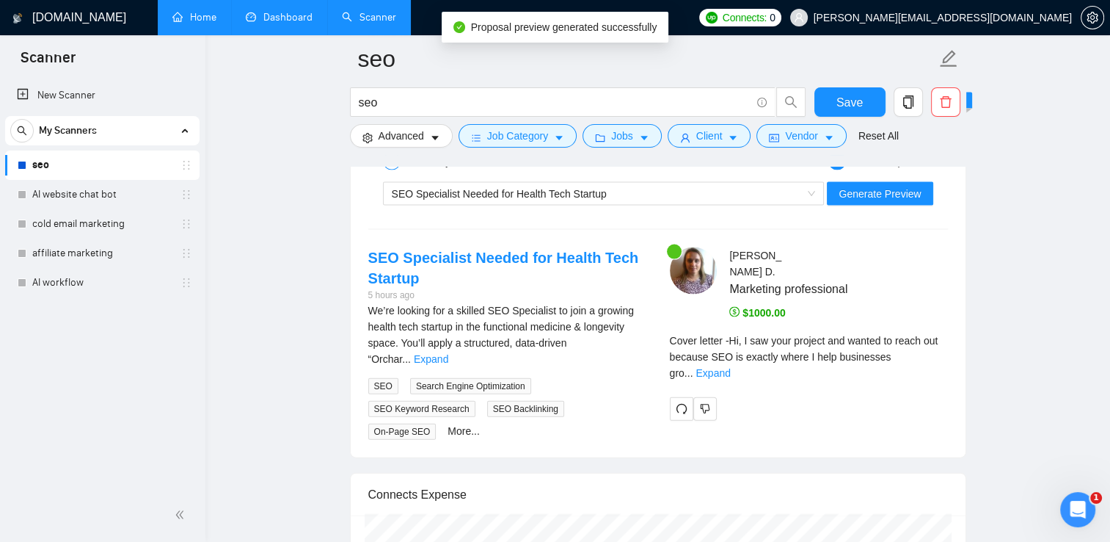
scroll to position [3087, 0]
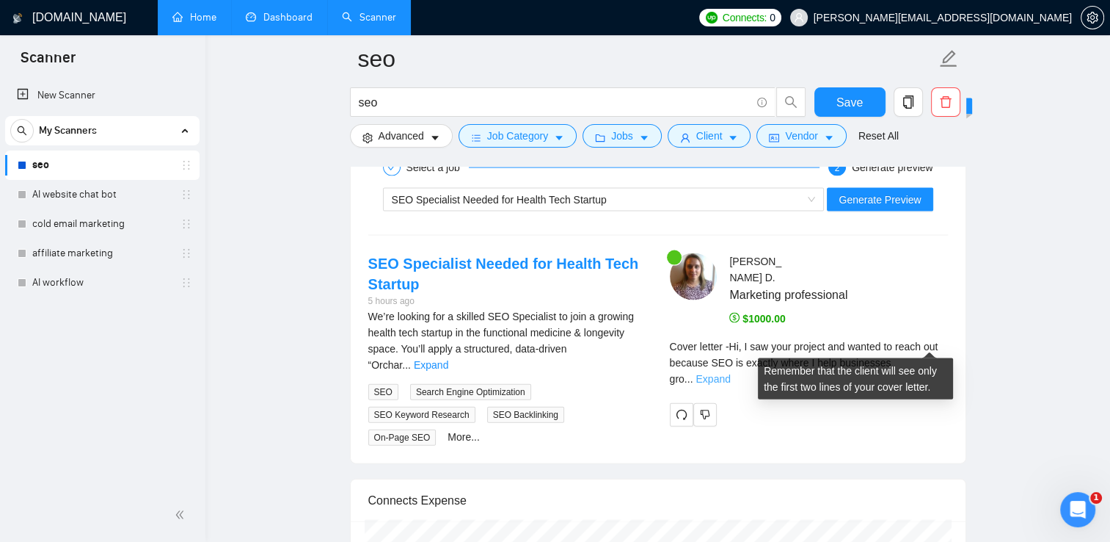
click at [730, 373] on link "Expand" at bounding box center [713, 379] width 34 height 12
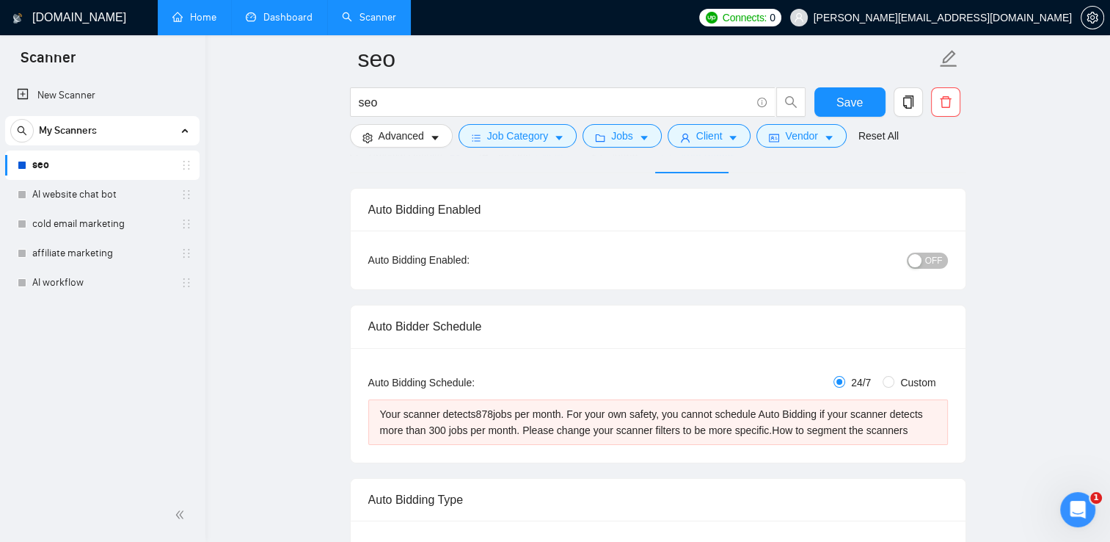
scroll to position [94, 0]
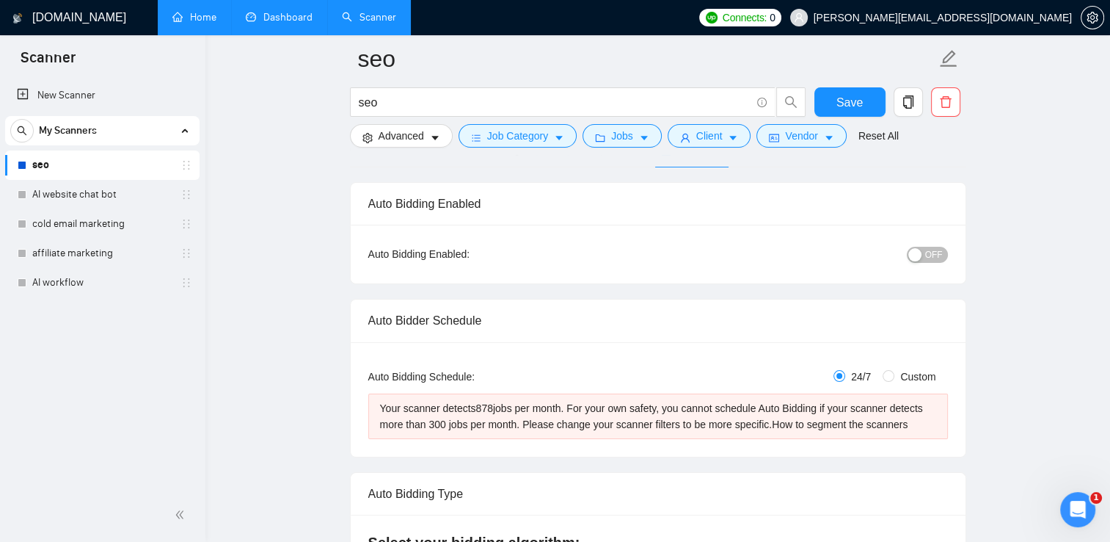
click at [919, 260] on div "button" at bounding box center [914, 254] width 13 height 13
click at [861, 102] on button "Save" at bounding box center [849, 101] width 71 height 29
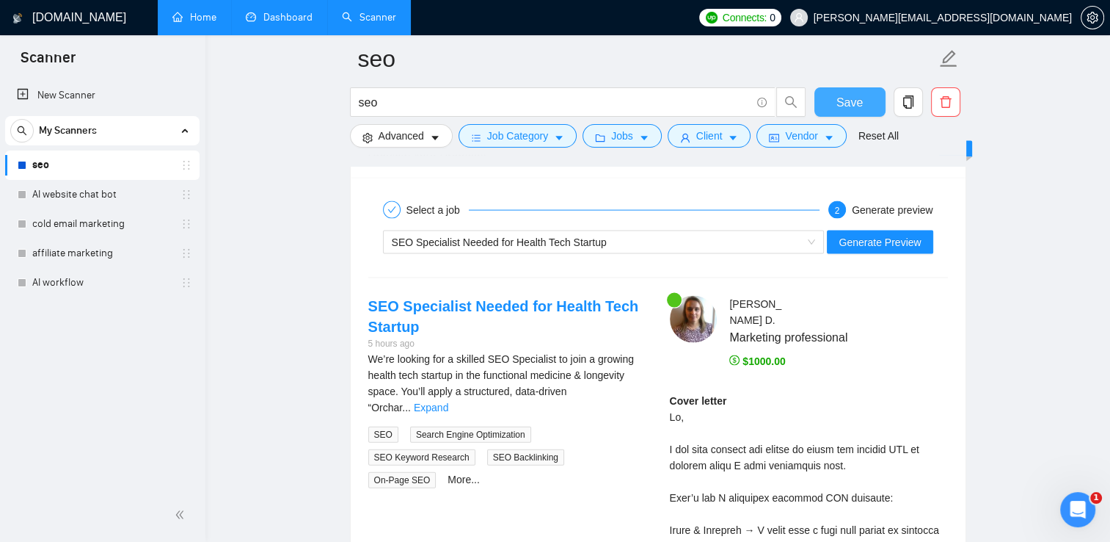
scroll to position [3051, 0]
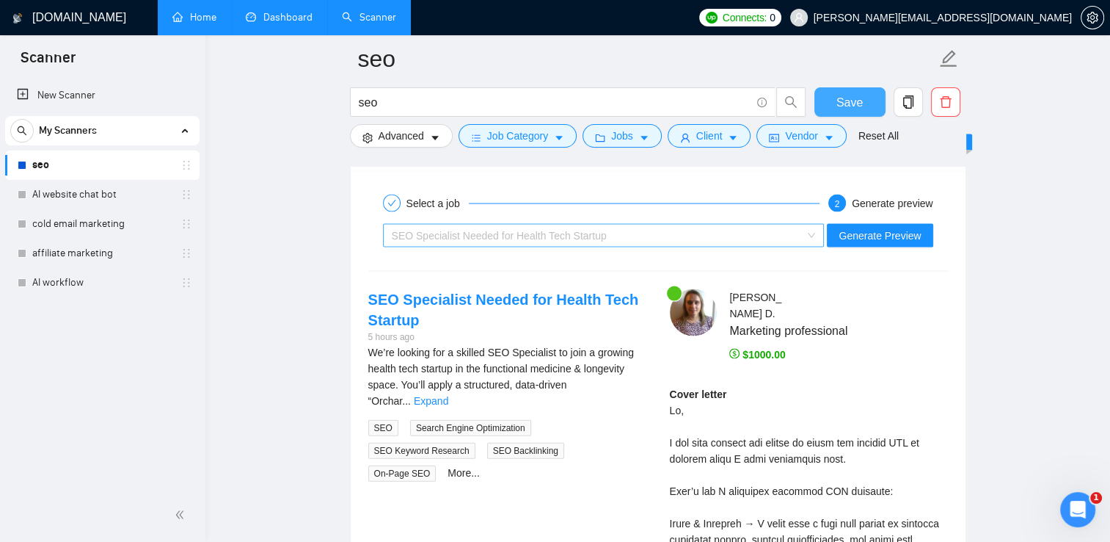
click at [814, 227] on span "SEO Specialist Needed for Health Tech Startup" at bounding box center [604, 236] width 424 height 22
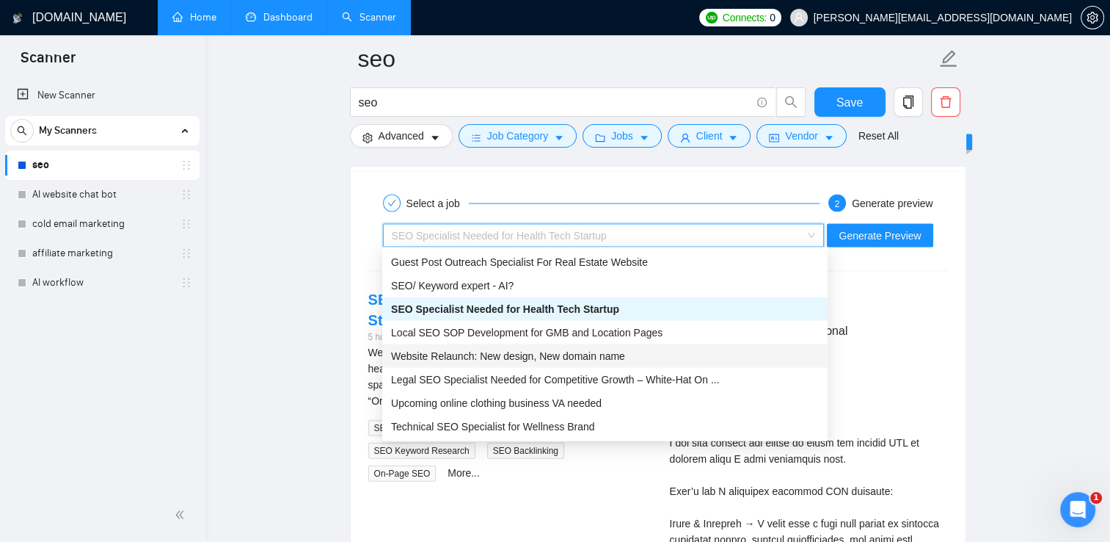
click at [732, 354] on div "Website Relaunch: New design, New domain name" at bounding box center [605, 356] width 428 height 16
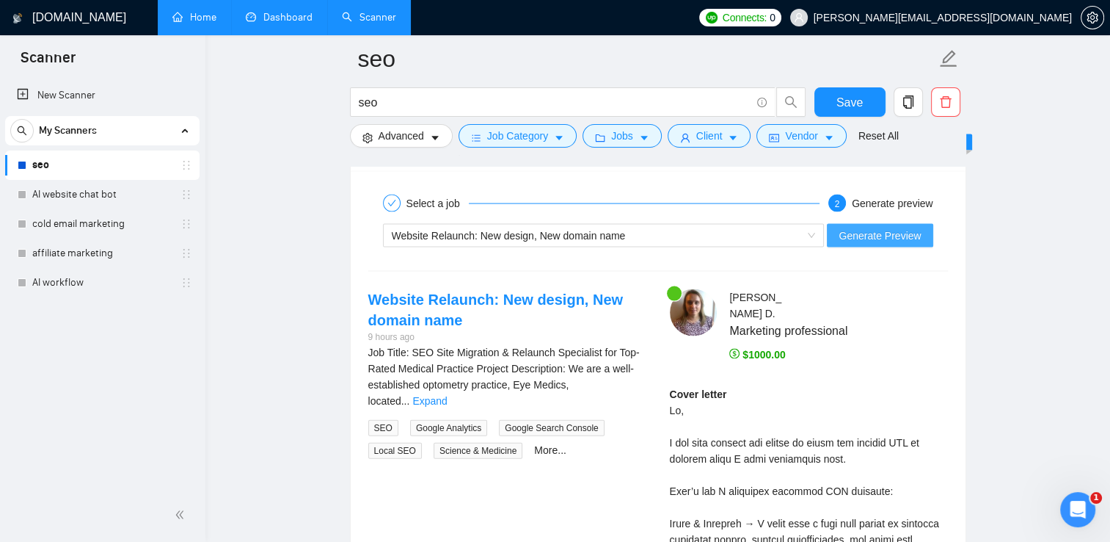
click at [882, 236] on span "Generate Preview" at bounding box center [880, 235] width 82 height 16
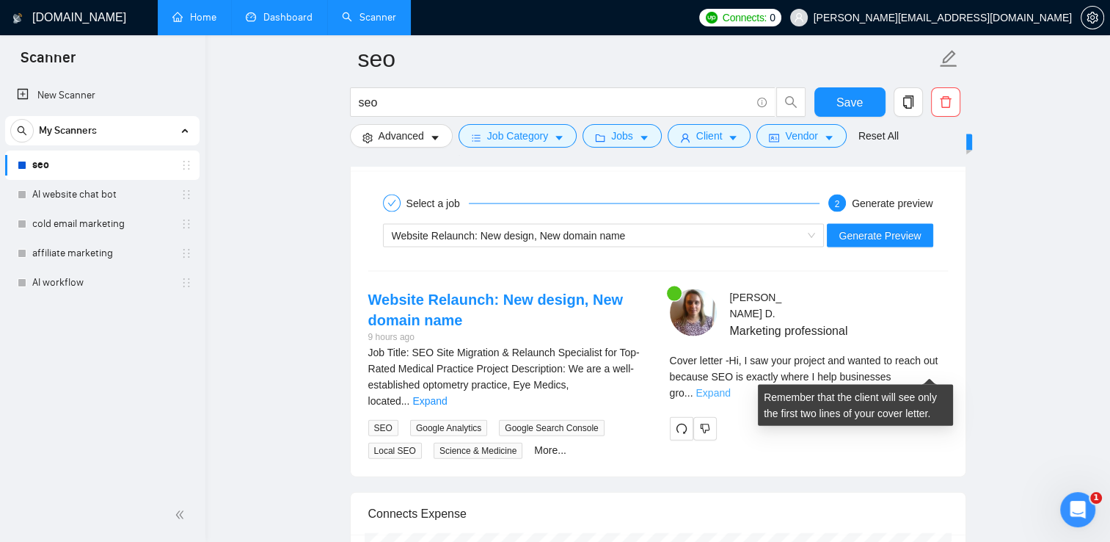
click at [730, 387] on link "Expand" at bounding box center [713, 393] width 34 height 12
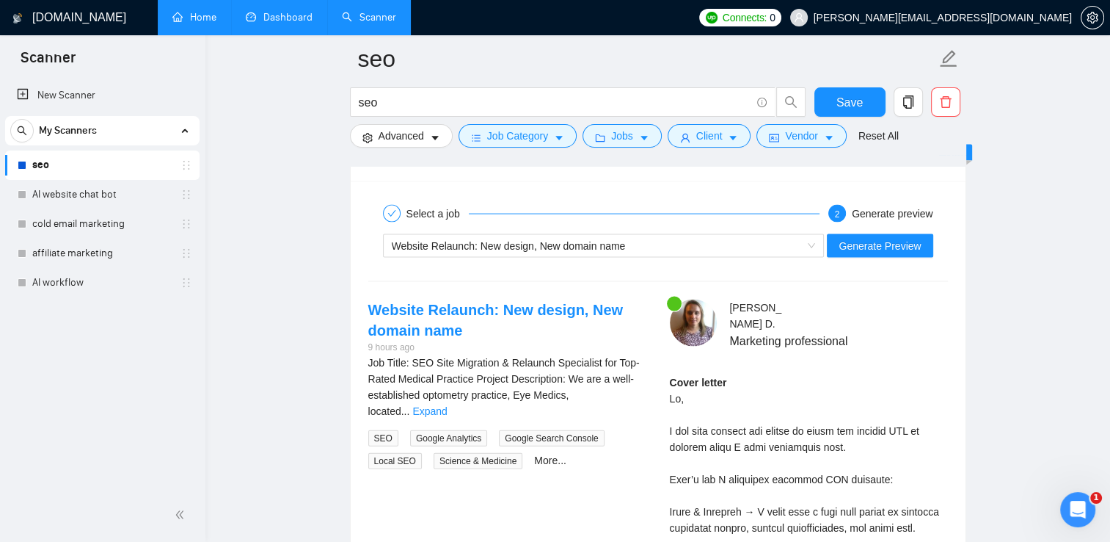
scroll to position [3041, 0]
click at [816, 242] on span "Website Relaunch: New design, New domain name" at bounding box center [604, 246] width 424 height 22
click at [385, 212] on div at bounding box center [392, 214] width 18 height 18
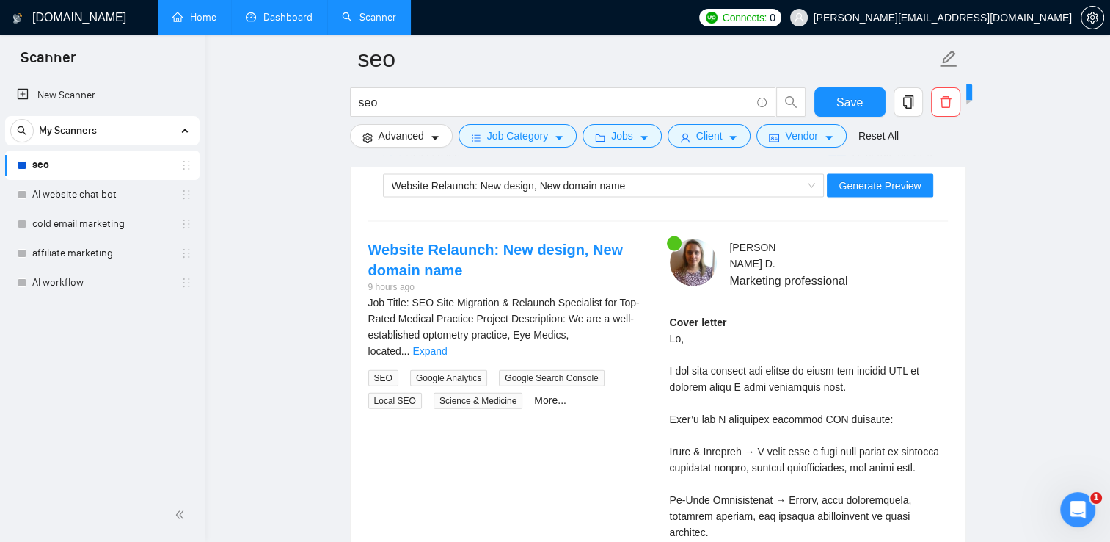
scroll to position [3114, 0]
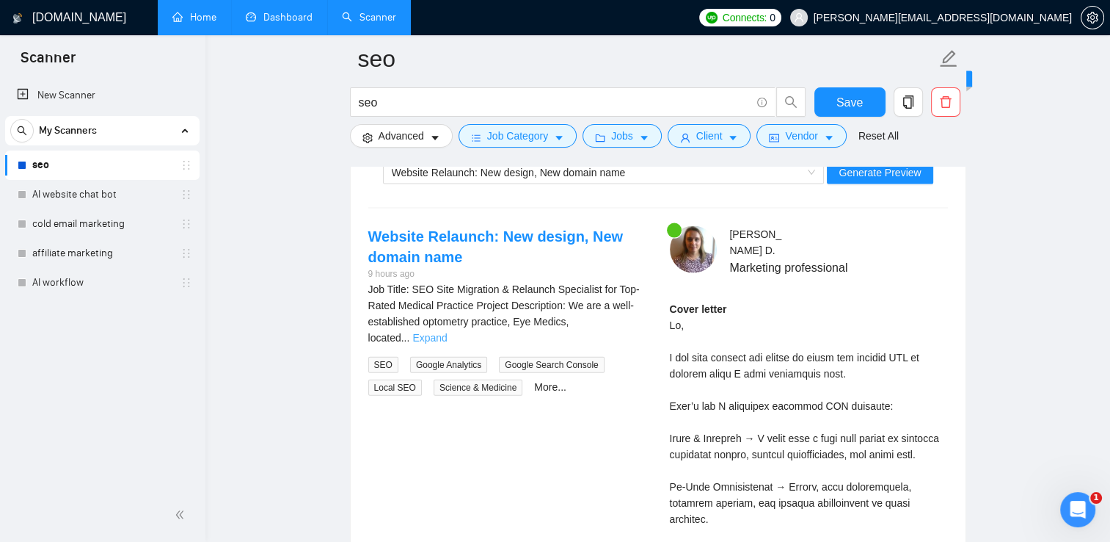
click at [447, 332] on link "Expand" at bounding box center [429, 338] width 34 height 12
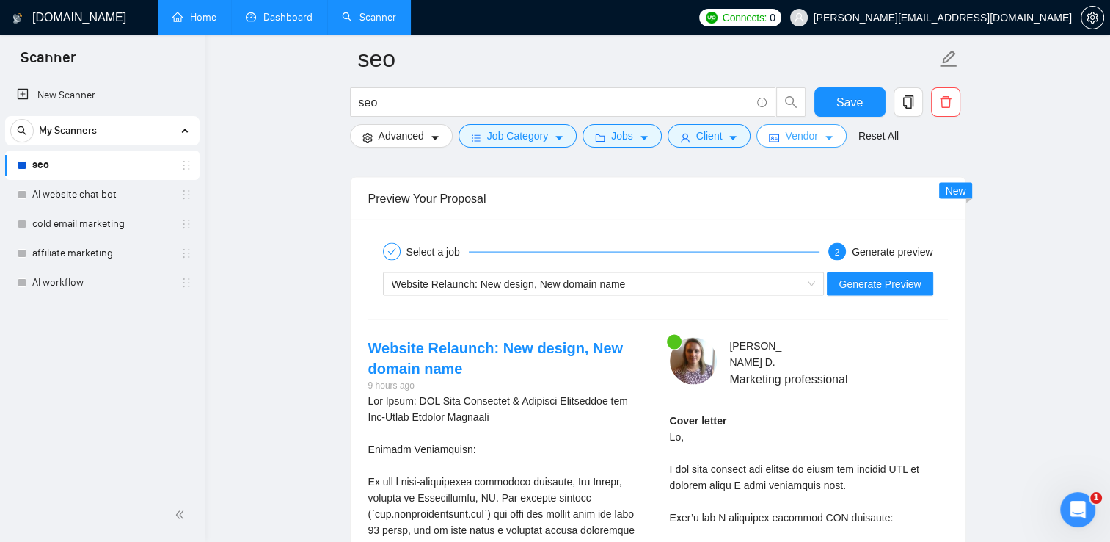
scroll to position [2970, 0]
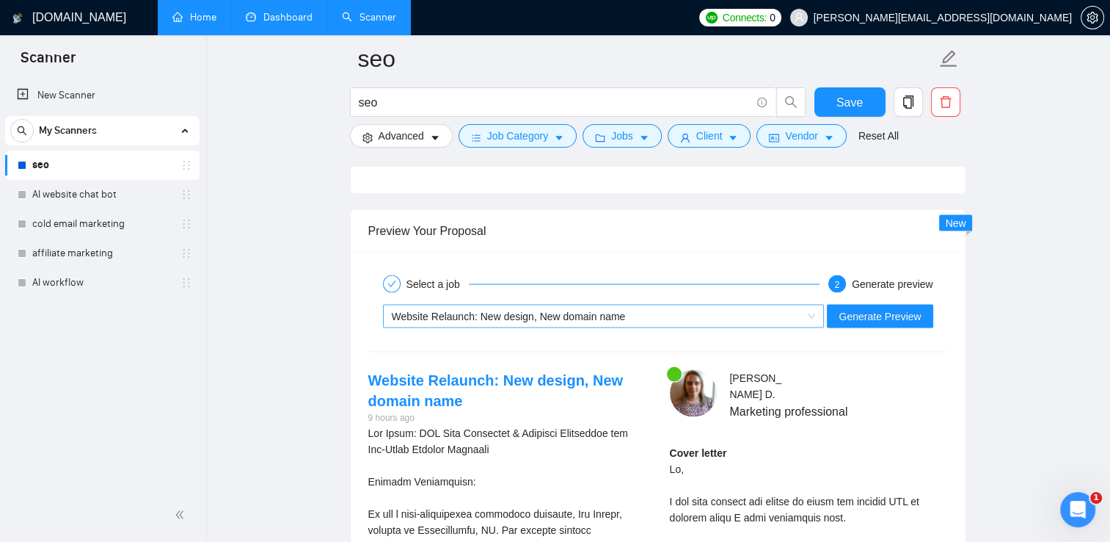
click at [801, 317] on div "Website Relaunch: New design, New domain name" at bounding box center [597, 316] width 411 height 22
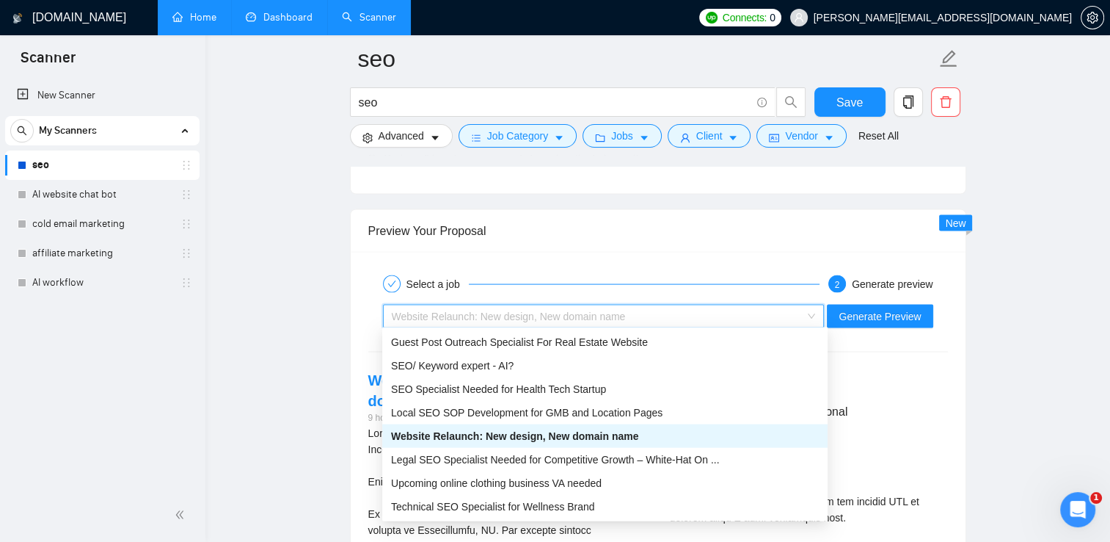
click at [464, 371] on div "SEO/ Keyword expert - AI?" at bounding box center [605, 365] width 428 height 16
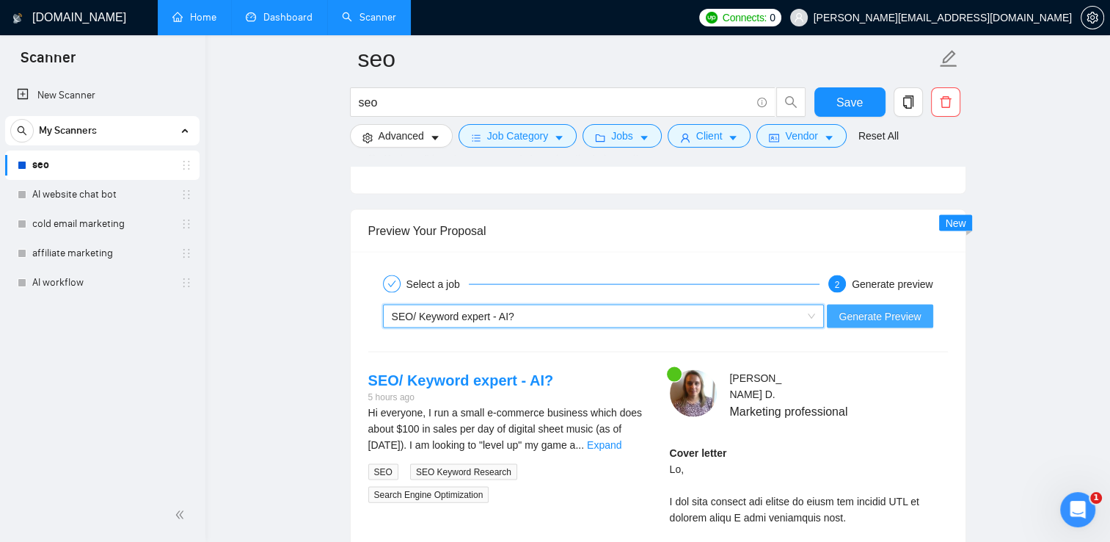
click at [867, 314] on span "Generate Preview" at bounding box center [880, 316] width 82 height 16
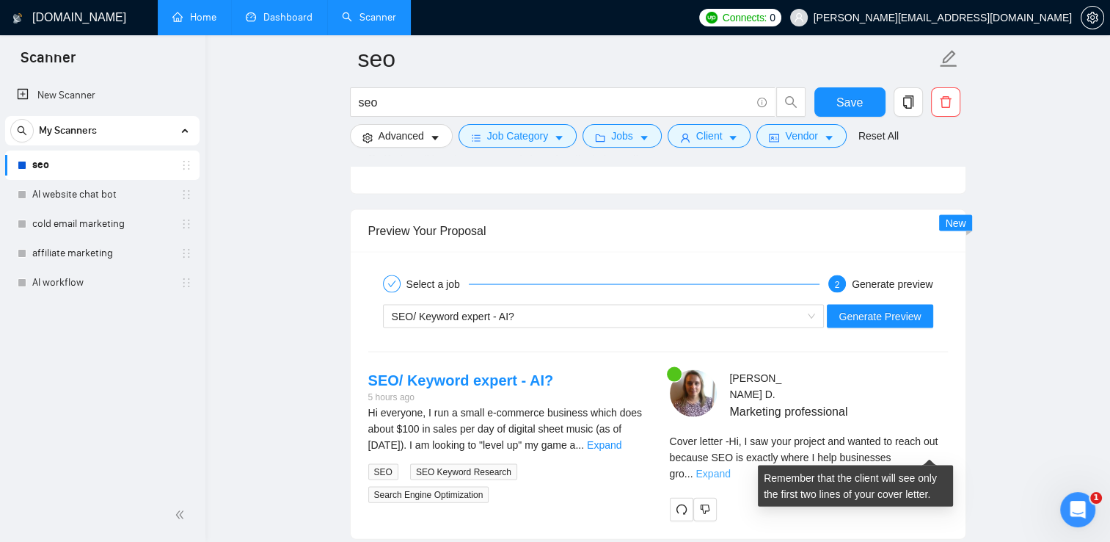
click at [730, 467] on link "Expand" at bounding box center [713, 473] width 34 height 12
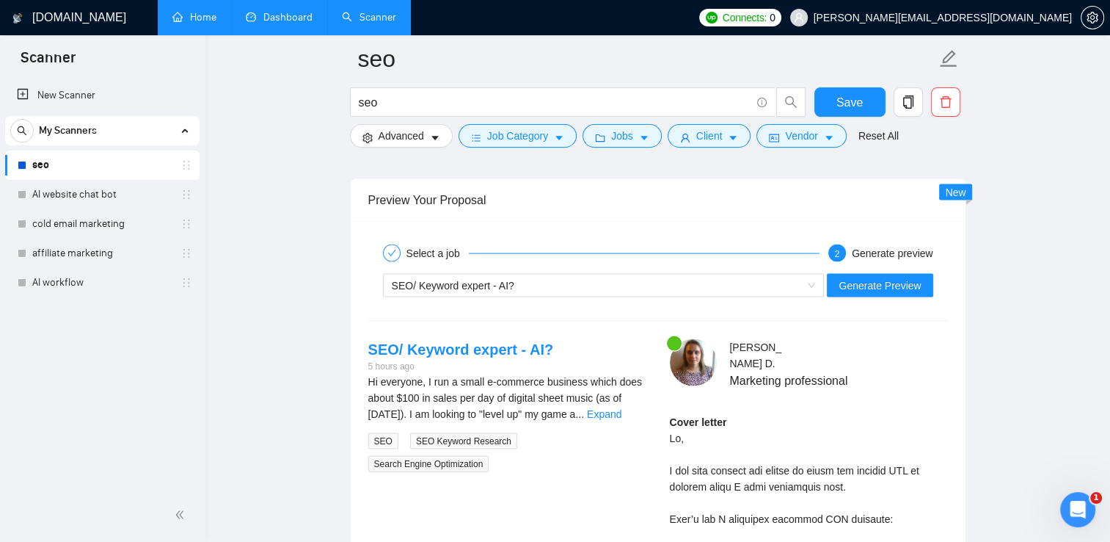
scroll to position [3002, 0]
click at [744, 279] on div "SEO/ Keyword expert - AI?" at bounding box center [597, 285] width 411 height 22
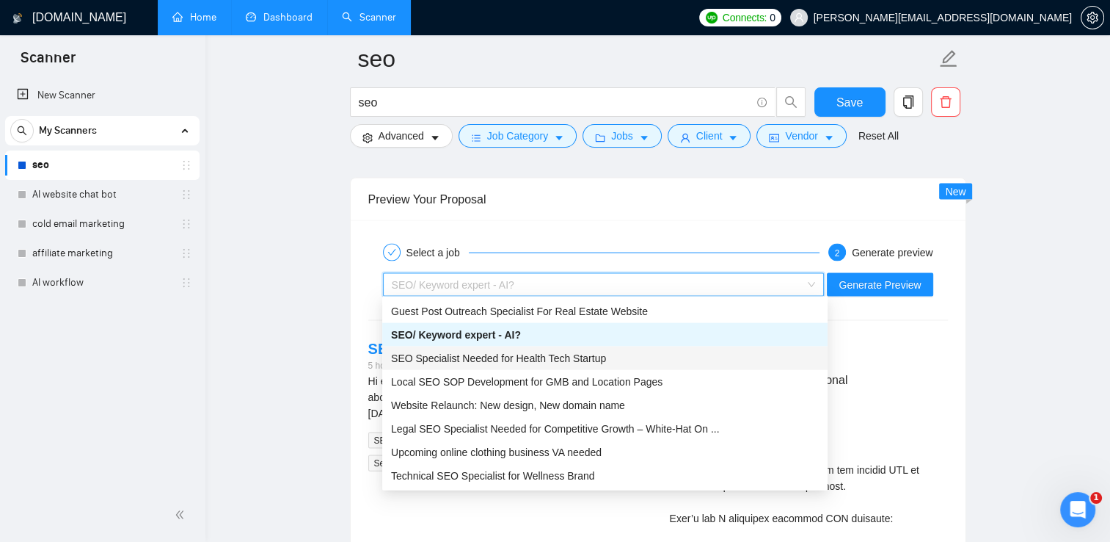
click at [613, 357] on div "SEO Specialist Needed for Health Tech Startup" at bounding box center [605, 358] width 428 height 16
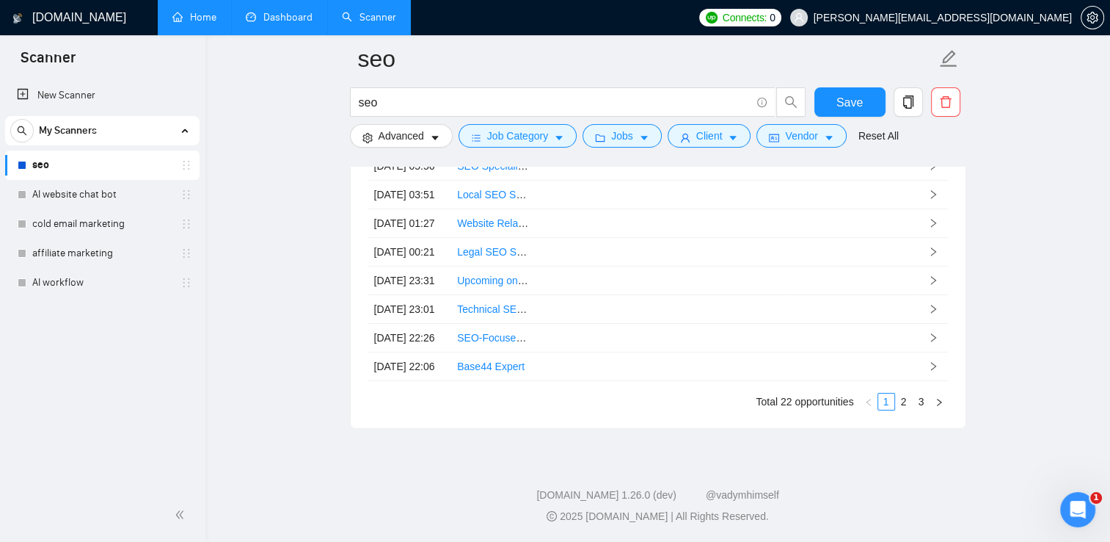
scroll to position [4967, 0]
click at [411, 126] on button "Advanced" at bounding box center [401, 135] width 103 height 23
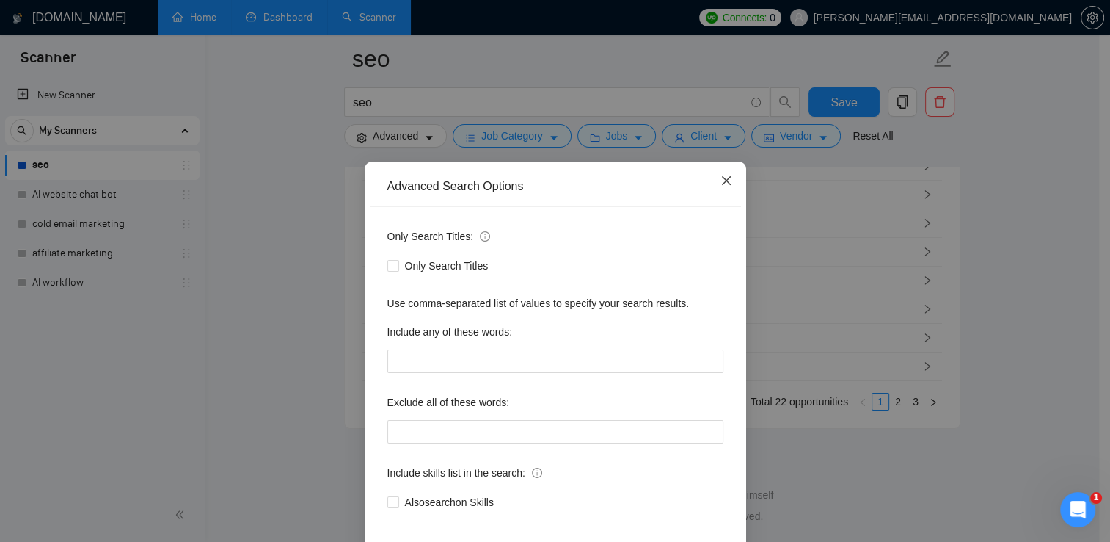
click at [707, 186] on span "Close" at bounding box center [727, 181] width 40 height 40
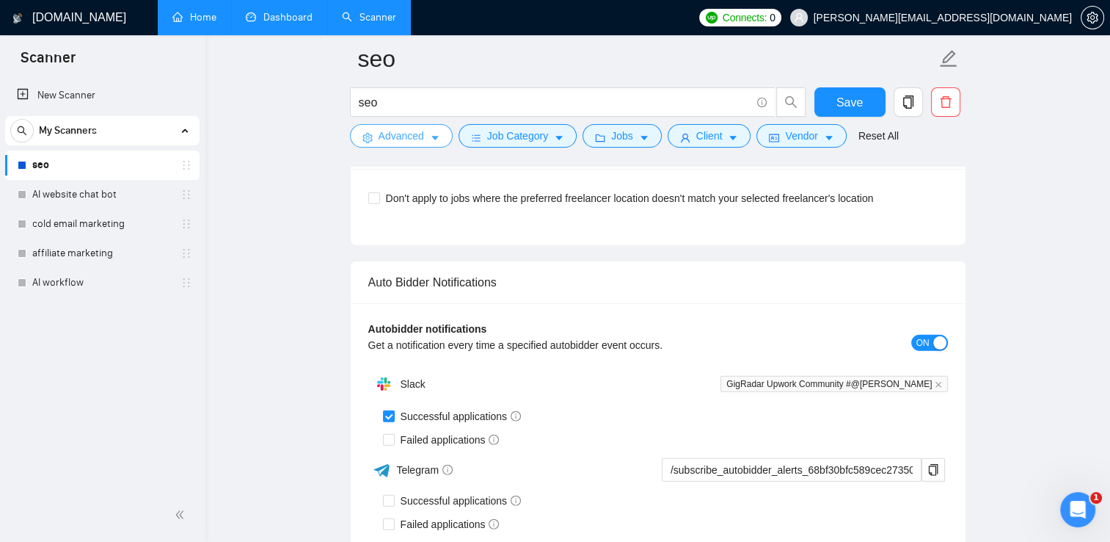
scroll to position [4309, 0]
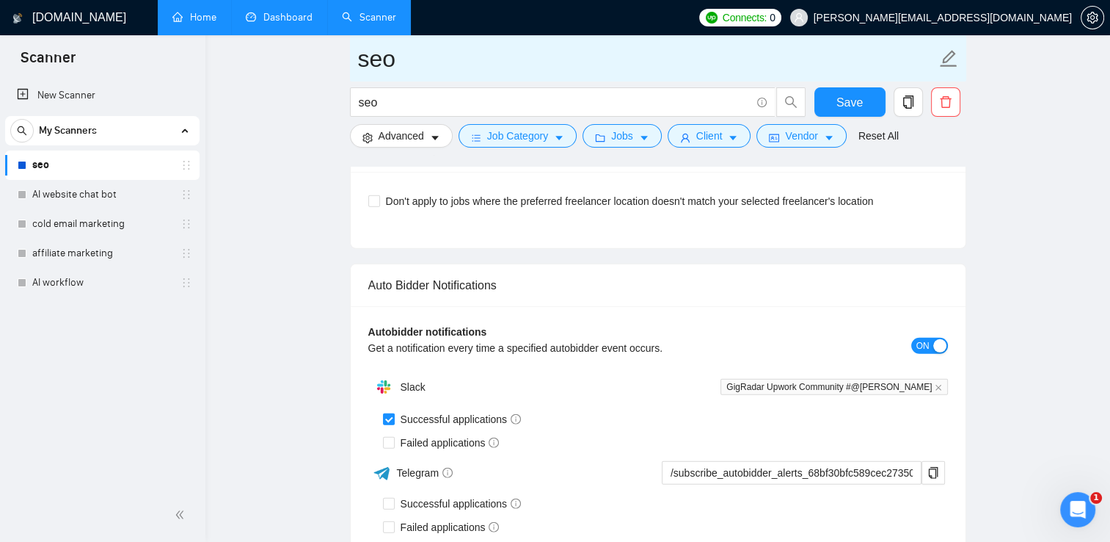
click at [947, 62] on icon "edit" at bounding box center [948, 58] width 19 height 19
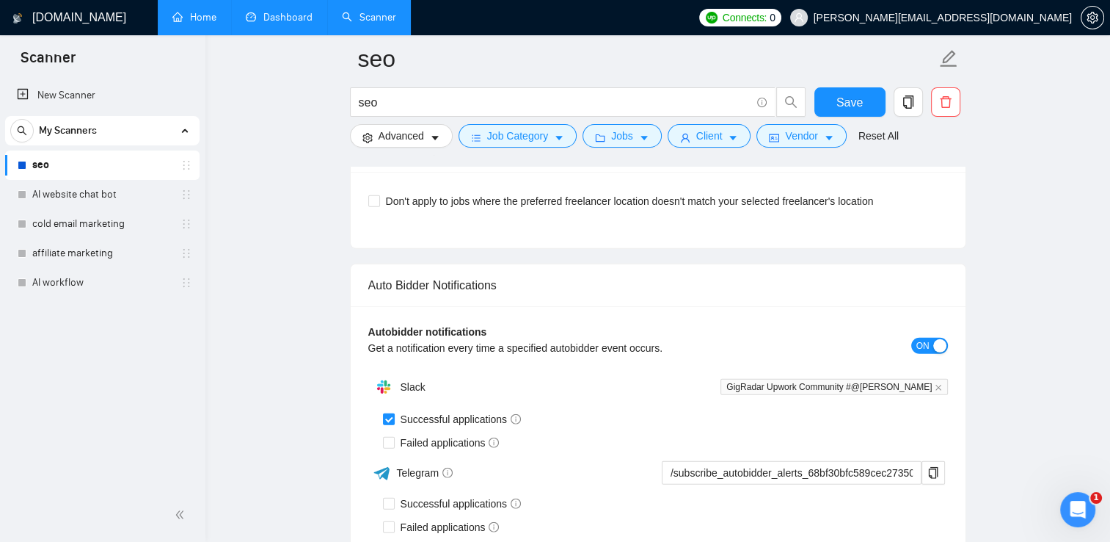
click at [283, 18] on link "Dashboard" at bounding box center [279, 17] width 67 height 12
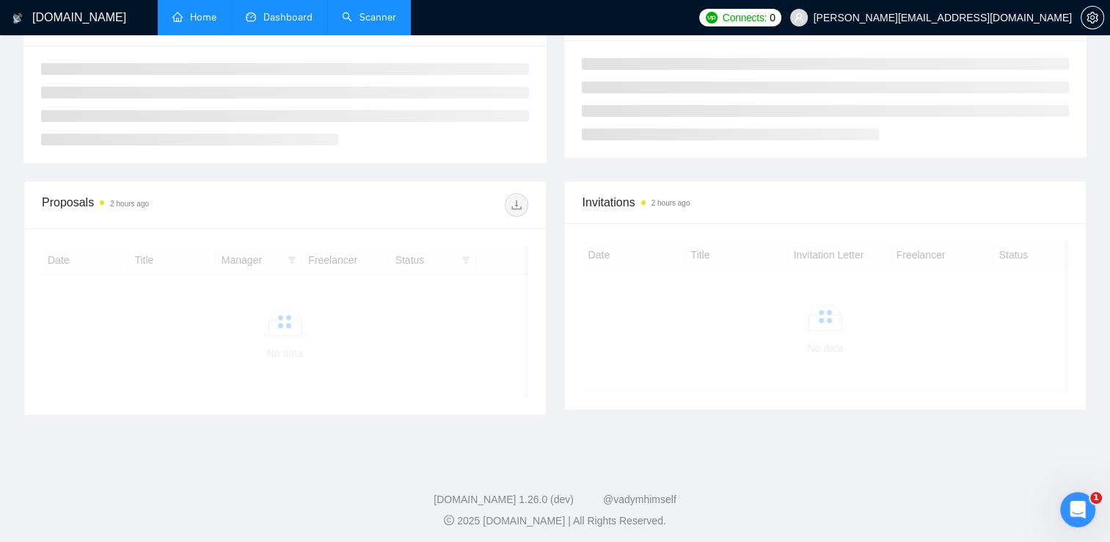
scroll to position [260, 0]
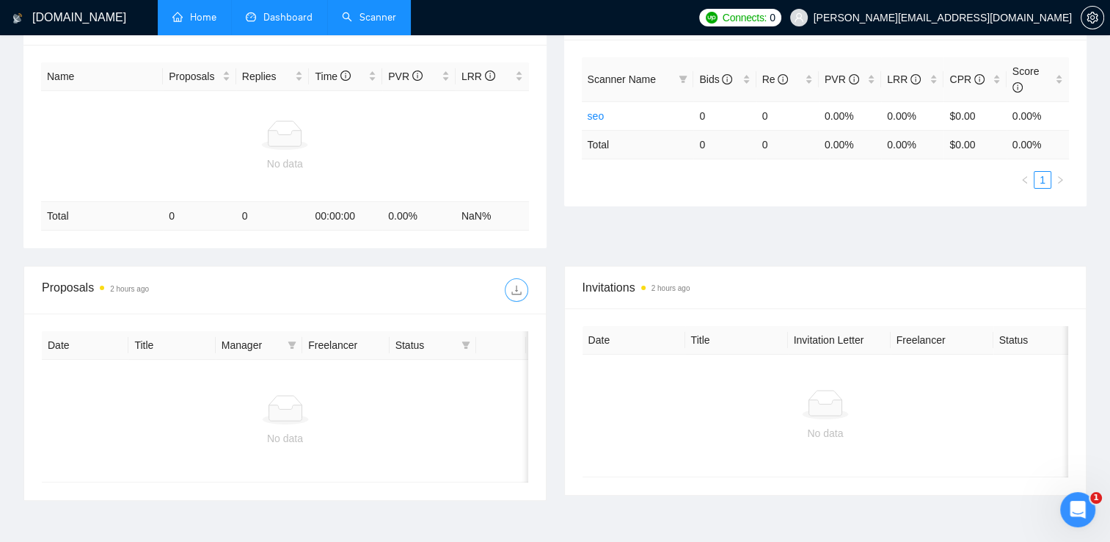
click at [519, 288] on icon "download" at bounding box center [517, 290] width 12 height 12
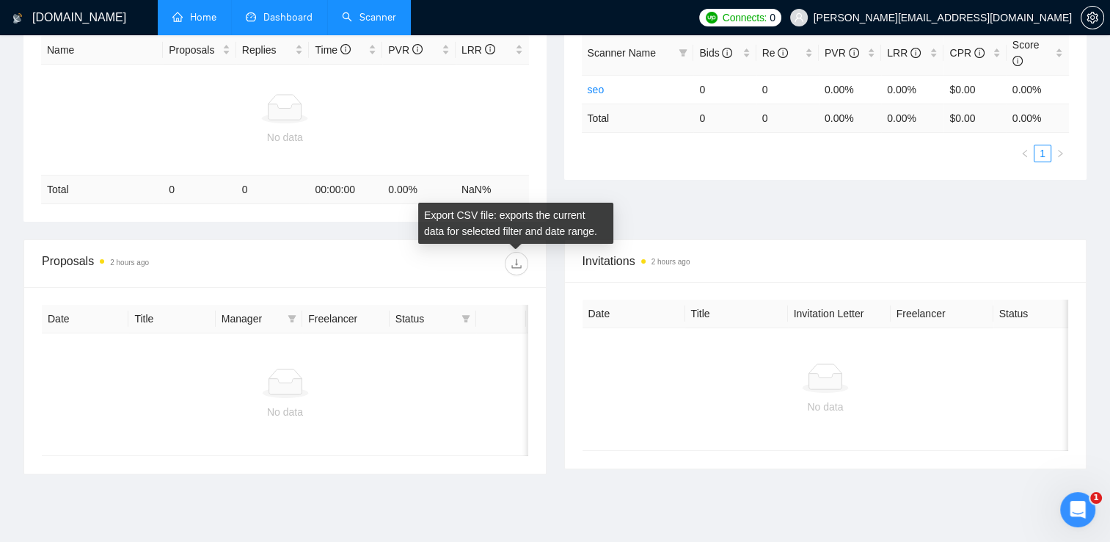
scroll to position [359, 0]
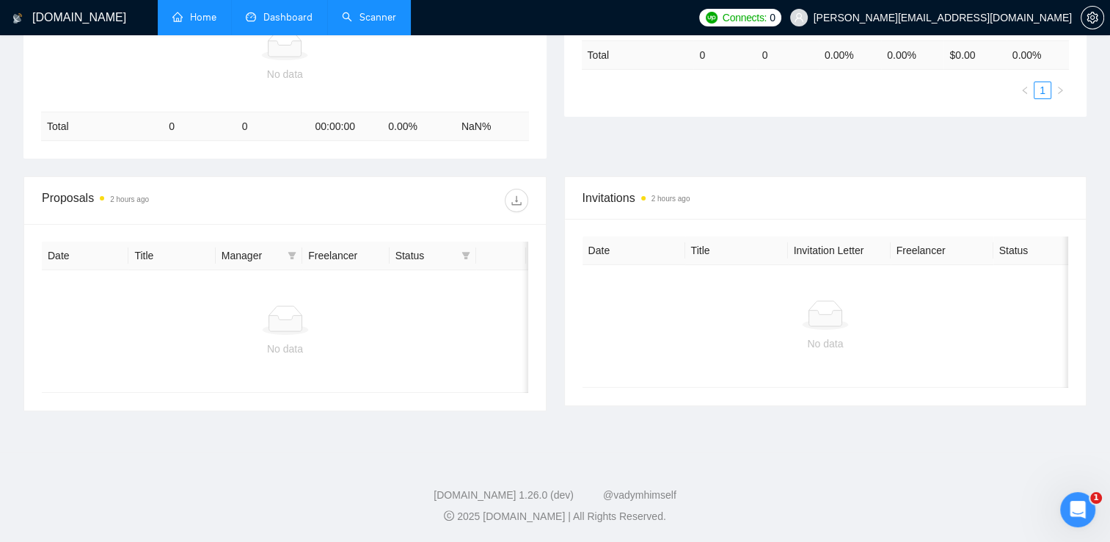
click at [359, 13] on link "Scanner" at bounding box center [369, 17] width 54 height 12
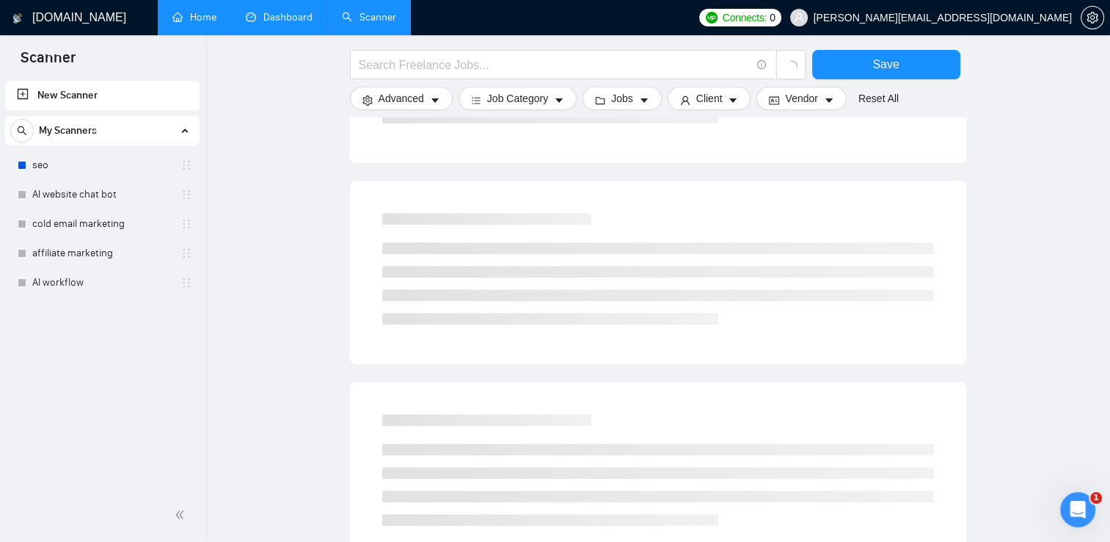
scroll to position [513, 0]
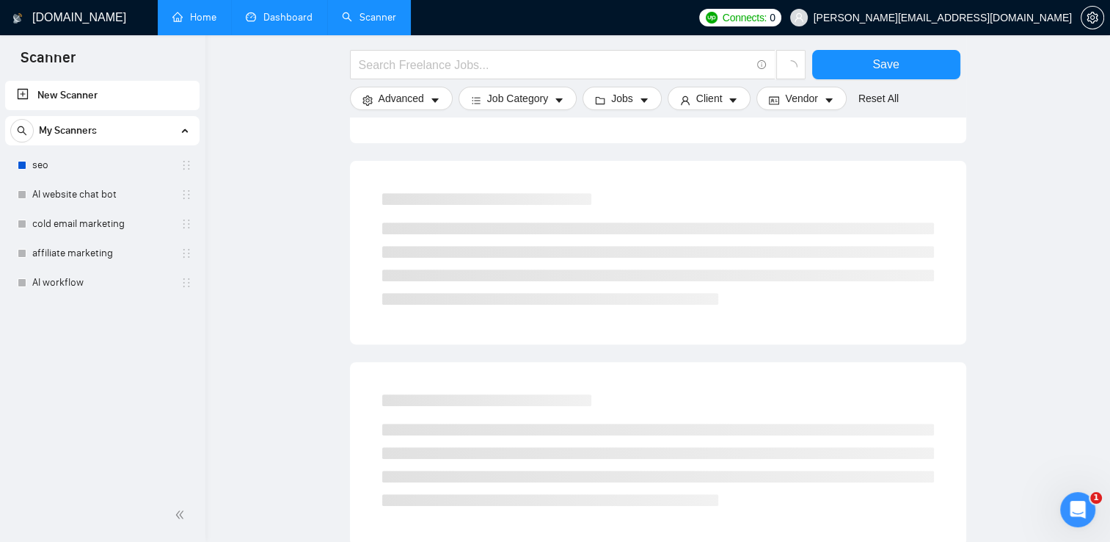
click at [1041, 462] on main "Save Advanced Job Category Jobs Client Vendor Reset All Preview Results Insight…" at bounding box center [658, 164] width 858 height 1236
click at [196, 15] on link "Home" at bounding box center [194, 17] width 44 height 12
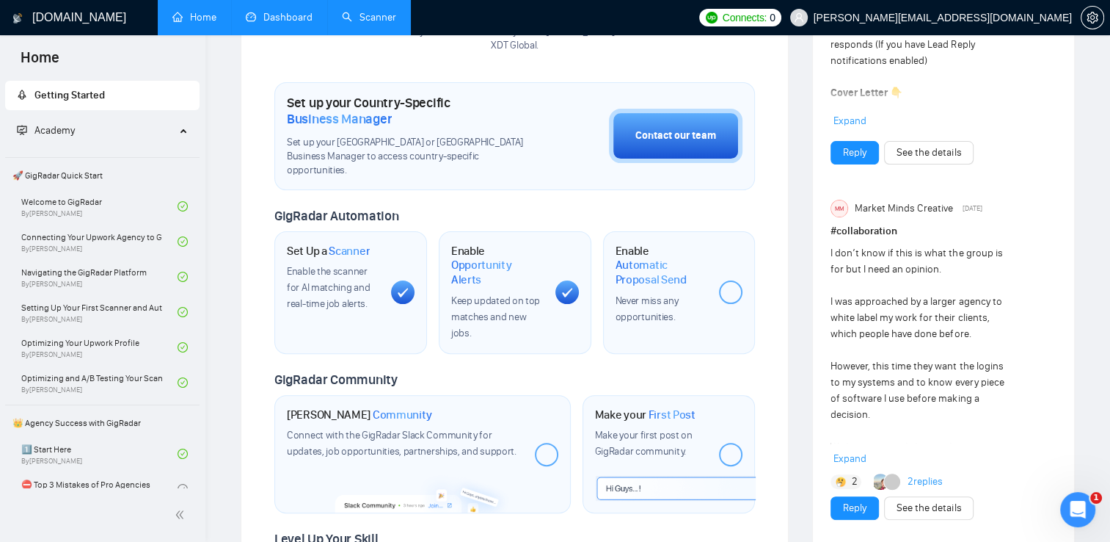
scroll to position [404, 0]
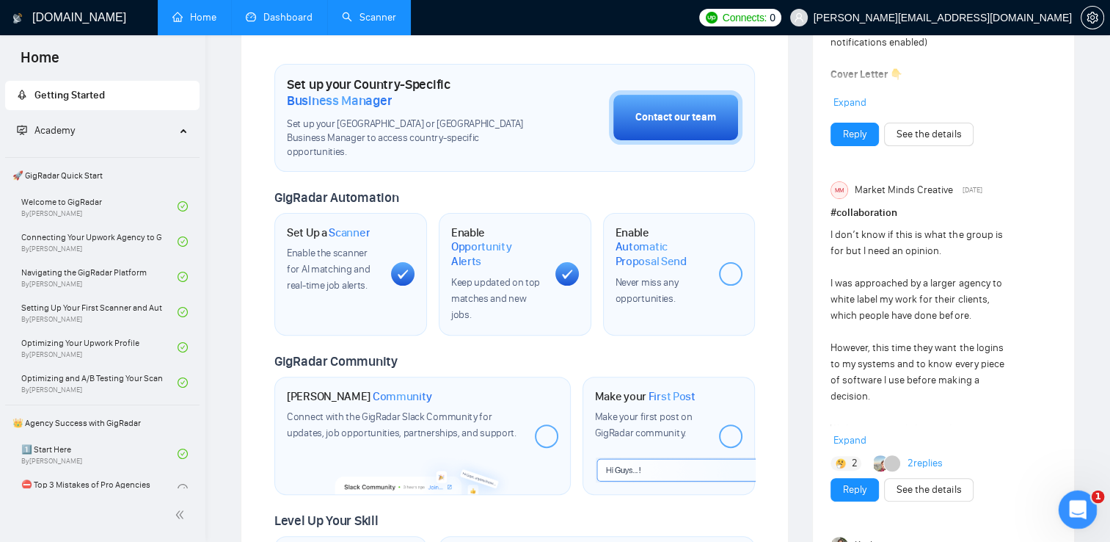
click at [1072, 498] on icon "Open Intercom Messenger" at bounding box center [1076, 507] width 24 height 24
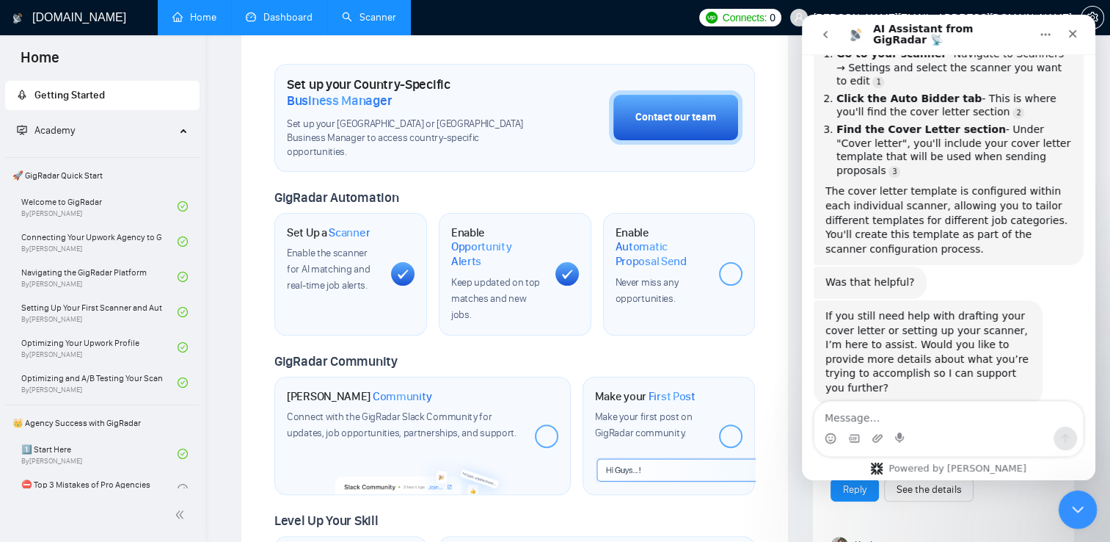
scroll to position [2010, 0]
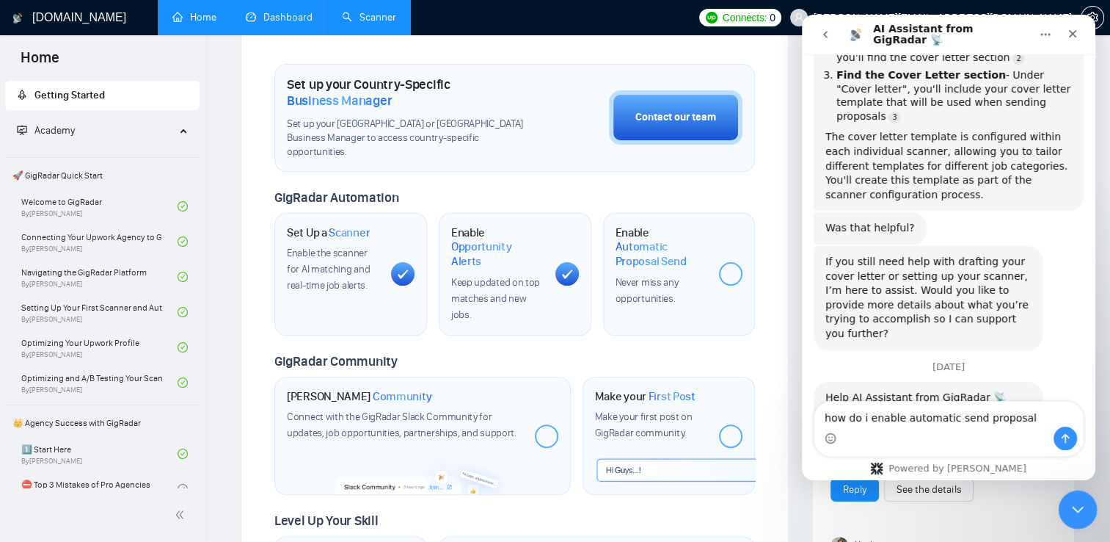
type textarea "how do i enable automatic send proposals"
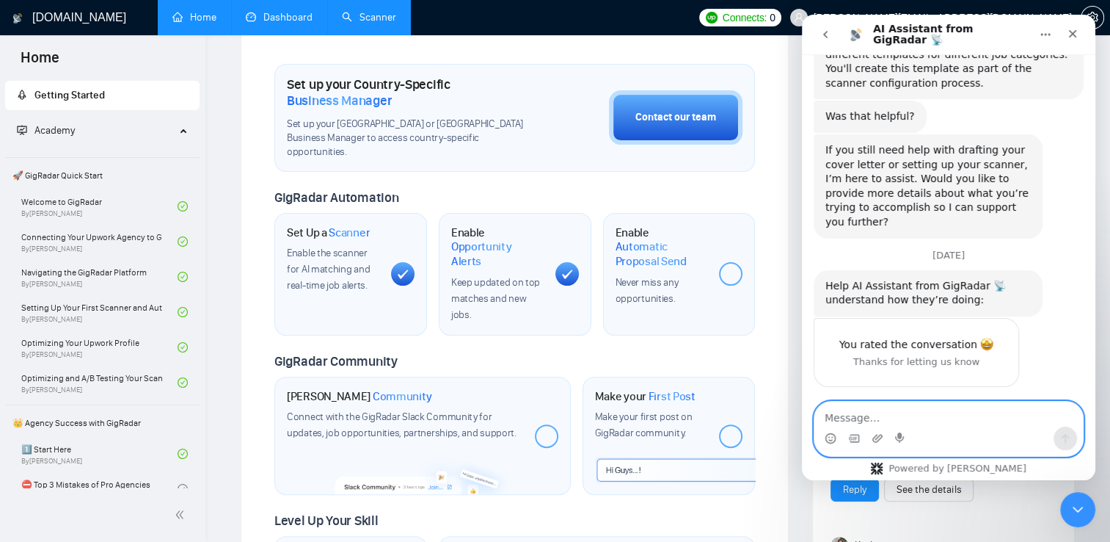
scroll to position [2073, 0]
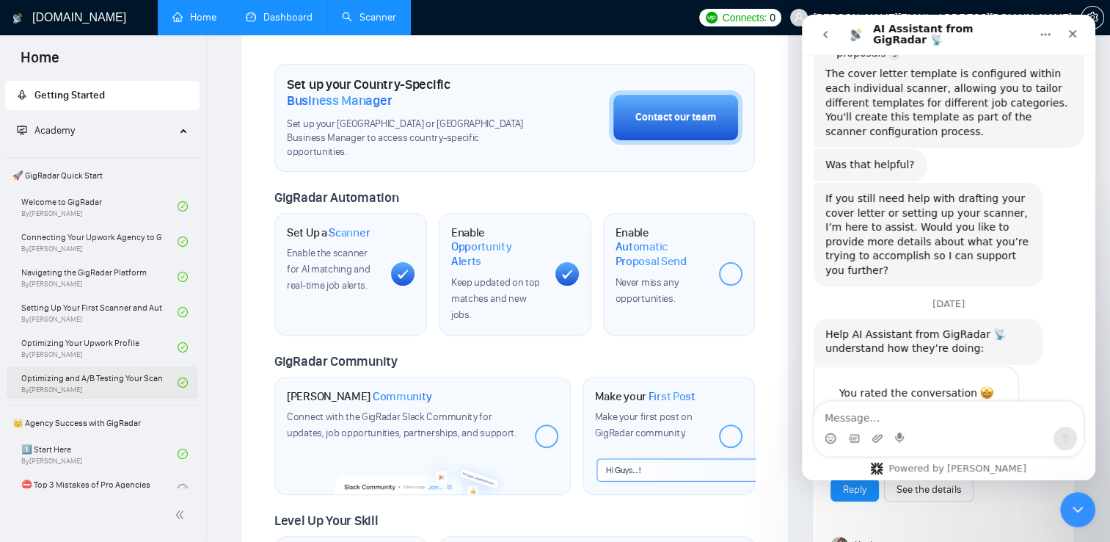
click at [95, 386] on link "Optimizing and A/B Testing Your Scanner for Better Results By [PERSON_NAME]" at bounding box center [99, 382] width 156 height 32
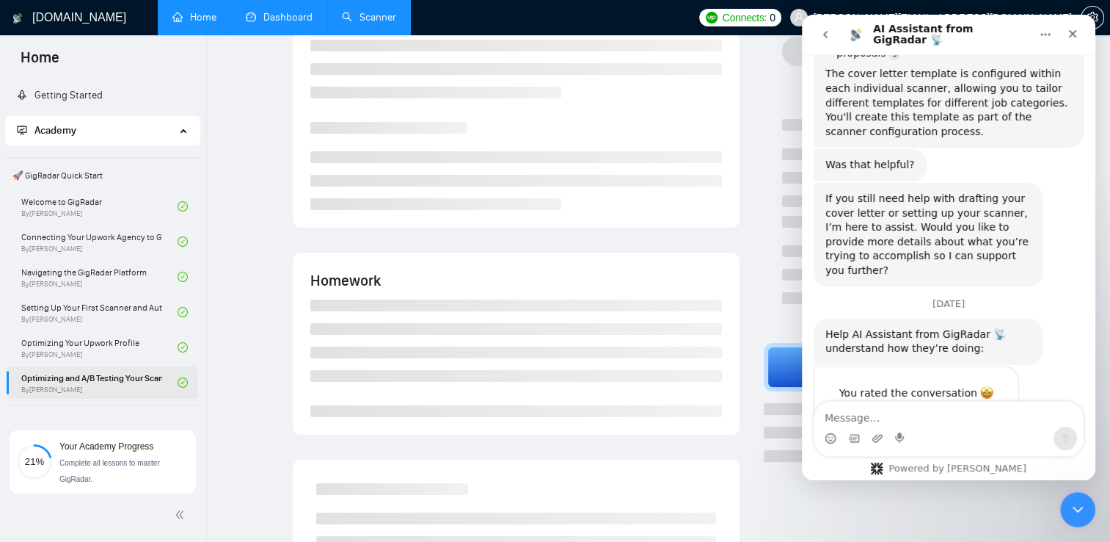
scroll to position [120, 0]
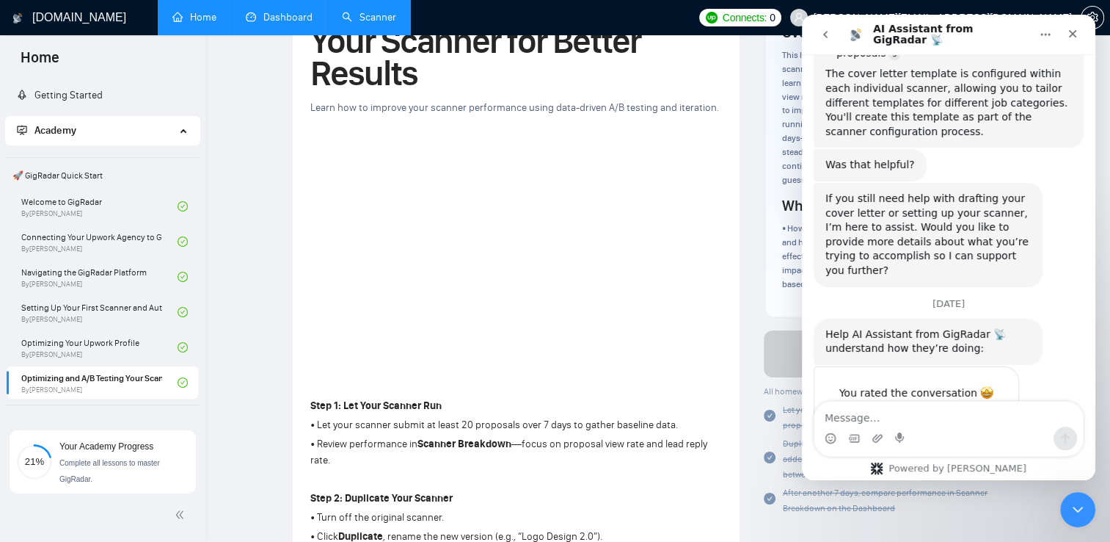
click at [169, 511] on div at bounding box center [103, 515] width 188 height 30
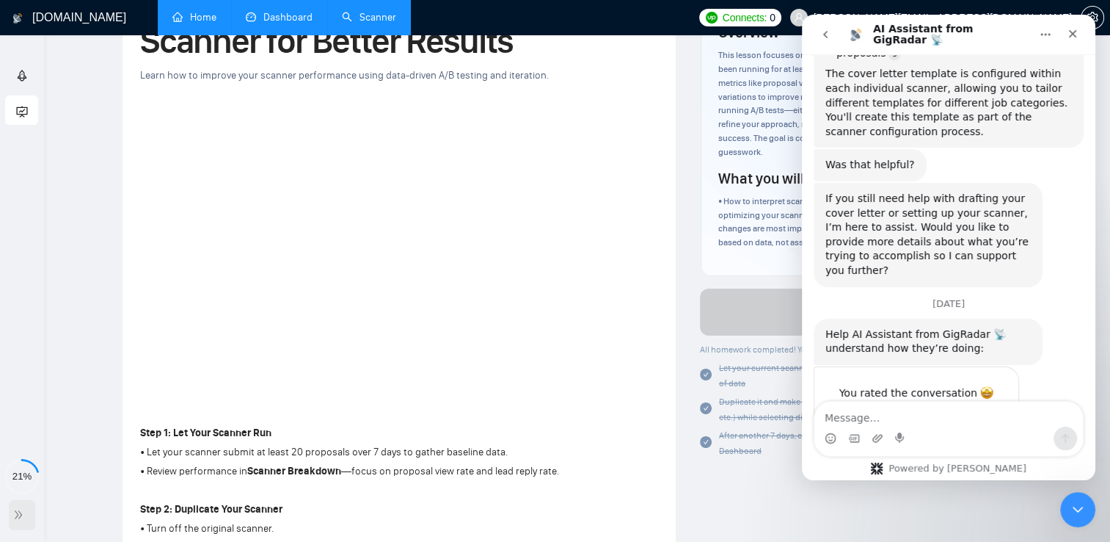
click at [18, 522] on span "double-right" at bounding box center [20, 514] width 15 height 15
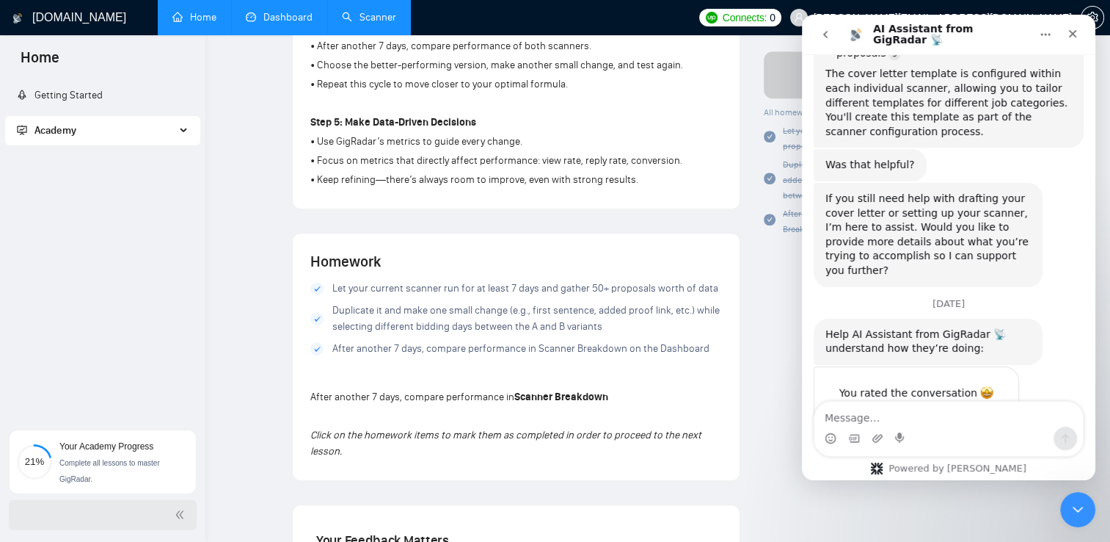
scroll to position [795, 0]
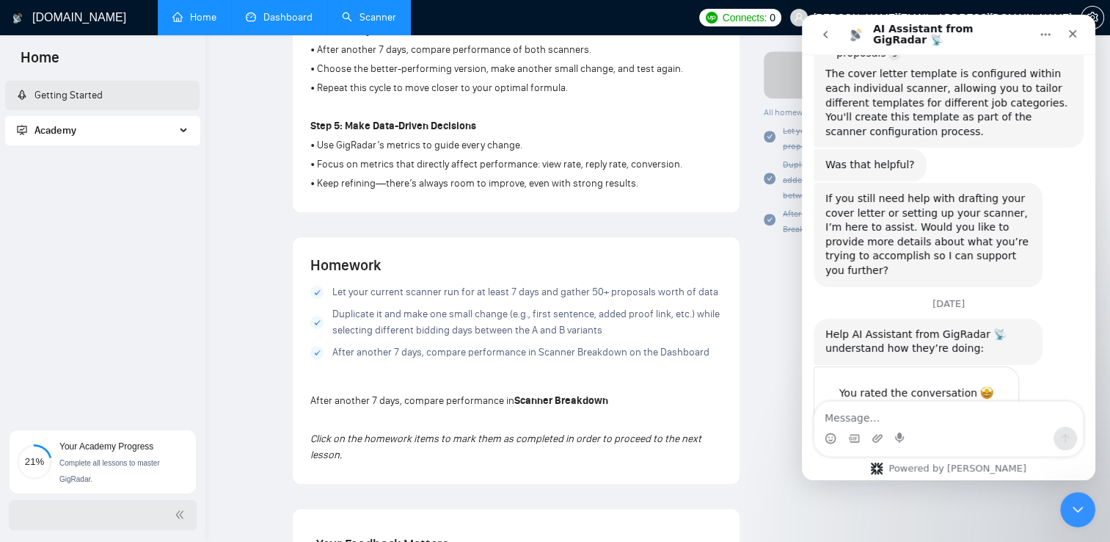
click at [98, 93] on link "Getting Started" at bounding box center [60, 95] width 86 height 12
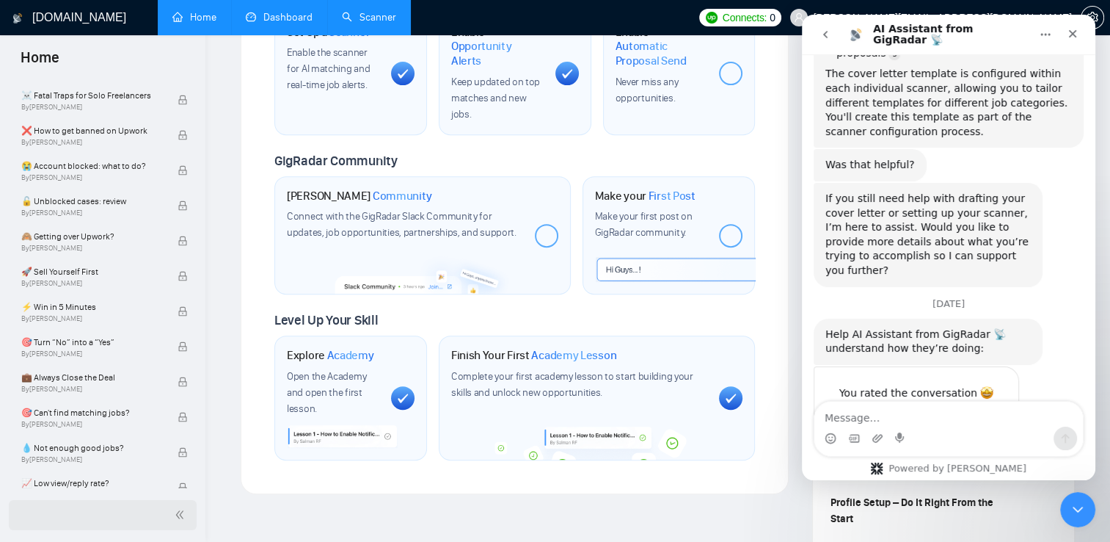
scroll to position [458, 0]
click at [80, 278] on span "🚀 Sell Yourself First" at bounding box center [91, 273] width 141 height 15
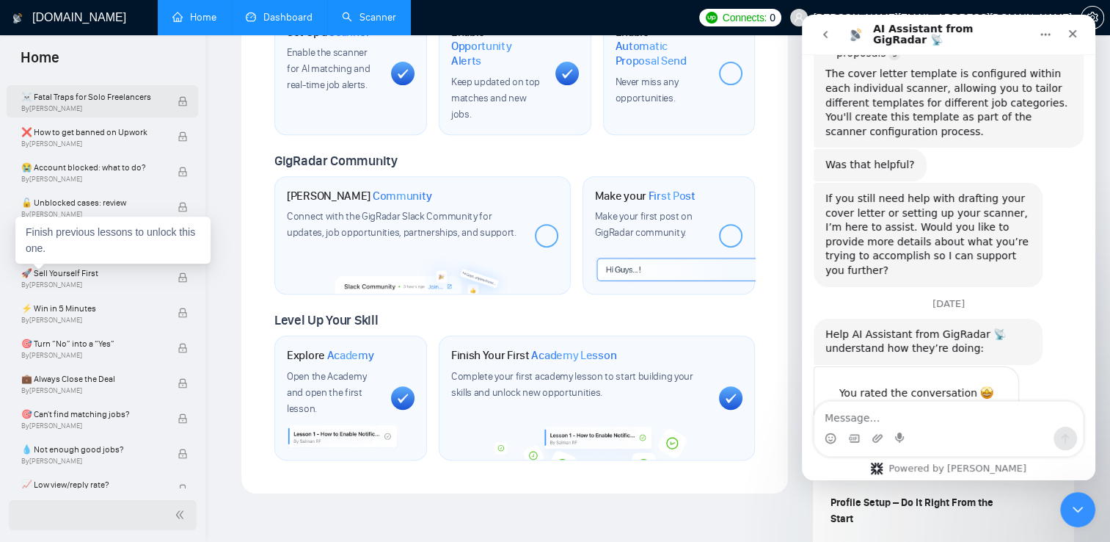
click at [23, 114] on div "☠️ Fatal Traps for Solo Freelancers By [PERSON_NAME]" at bounding box center [99, 101] width 156 height 32
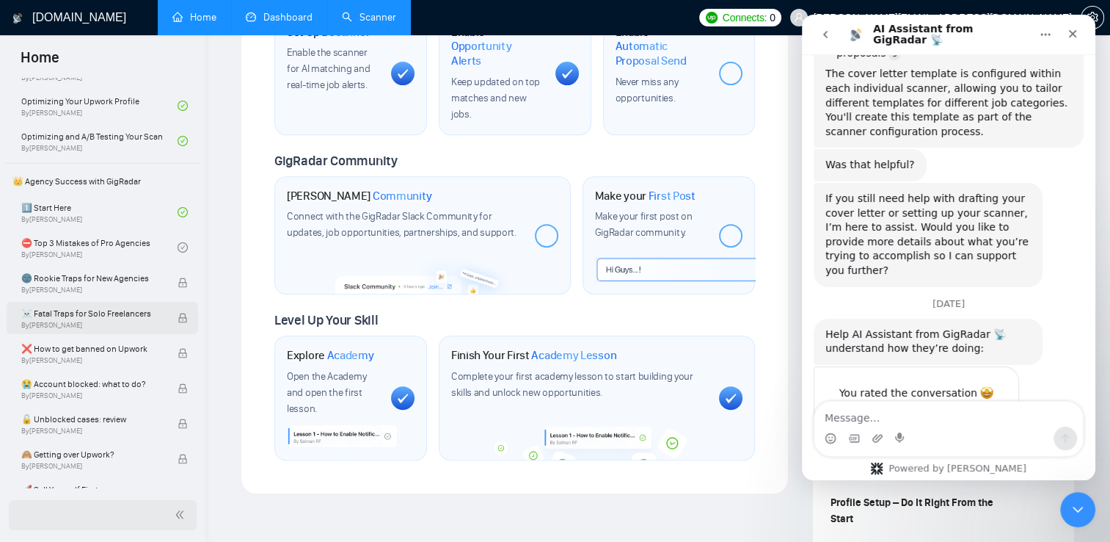
scroll to position [241, 0]
click at [62, 216] on link "1️⃣ Start Here By [PERSON_NAME]" at bounding box center [99, 213] width 156 height 32
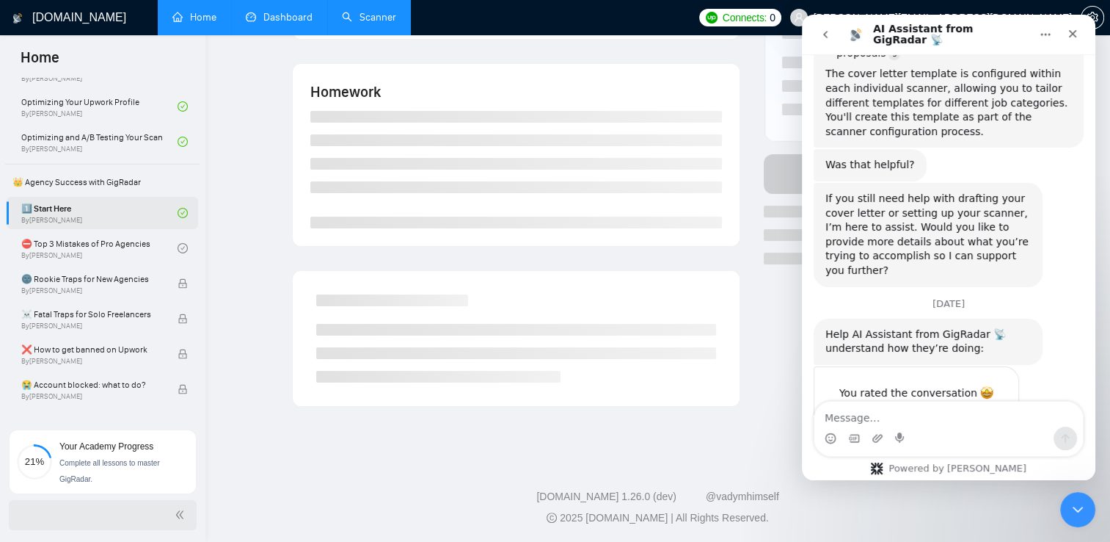
scroll to position [605, 0]
